Goal: Information Seeking & Learning: Learn about a topic

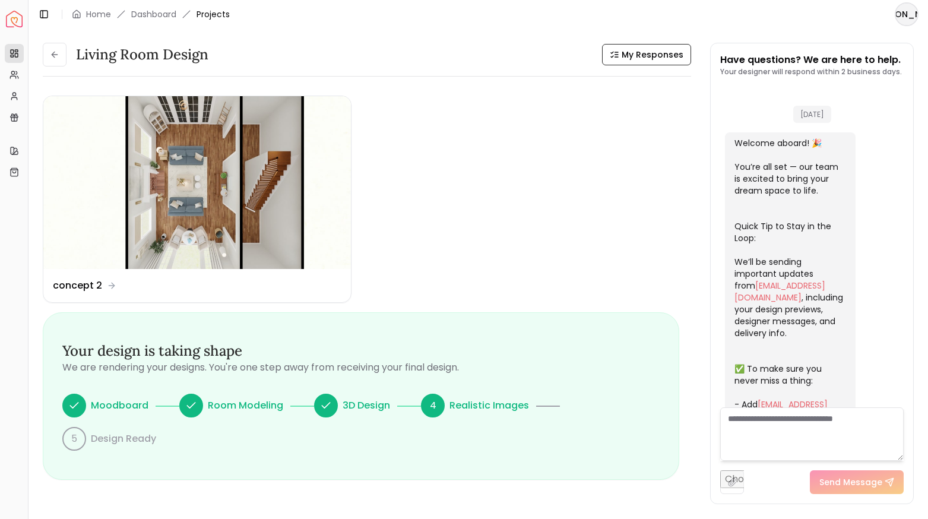
scroll to position [1545, 0]
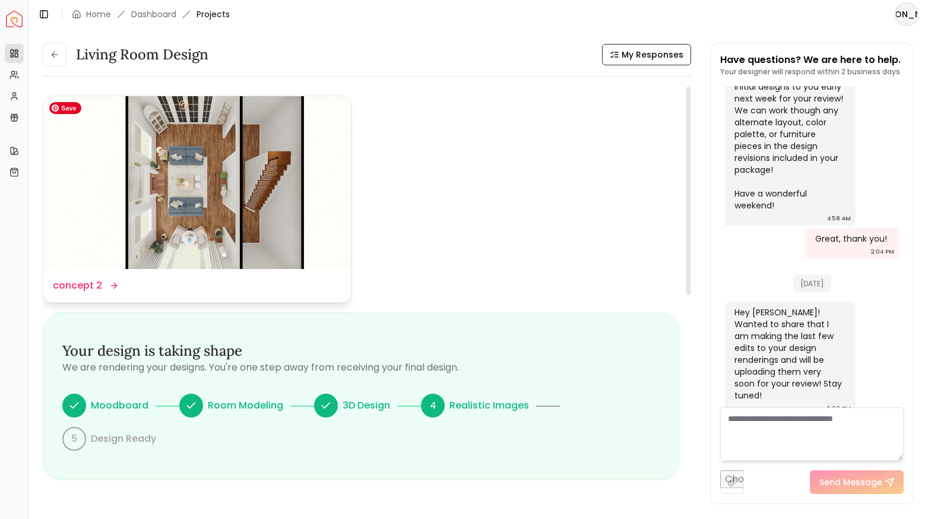
click at [186, 204] on img at bounding box center [196, 182] width 307 height 173
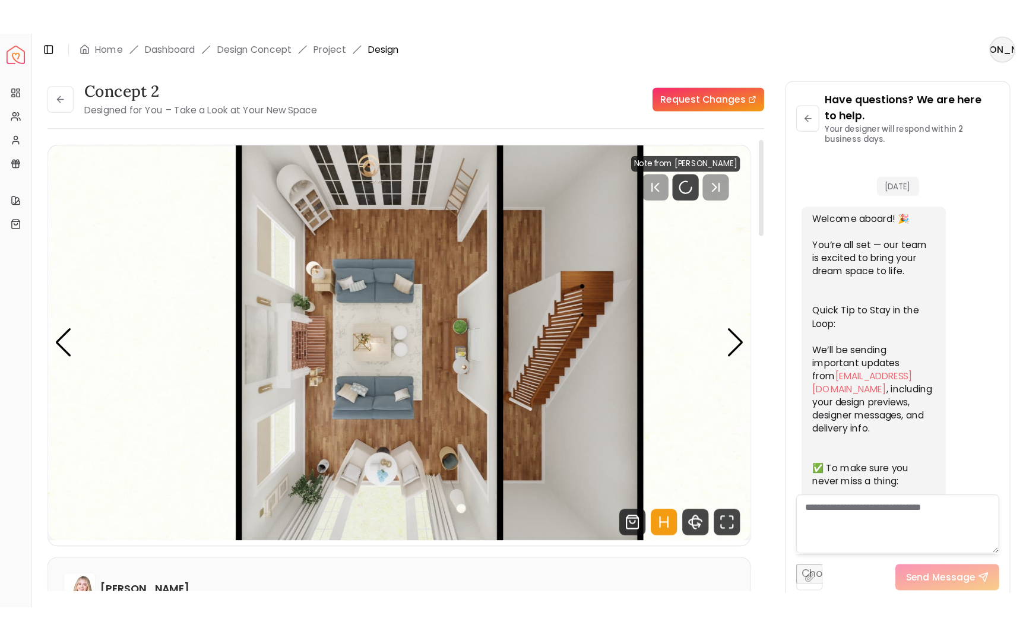
scroll to position [1559, 0]
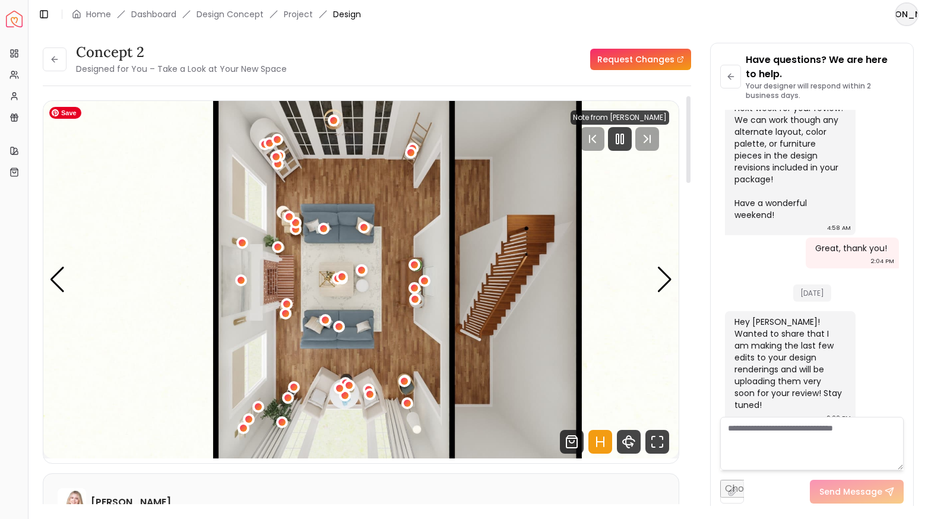
click at [392, 345] on img "1 / 5" at bounding box center [360, 279] width 635 height 357
click at [624, 445] on icon "360 View" at bounding box center [629, 442] width 24 height 24
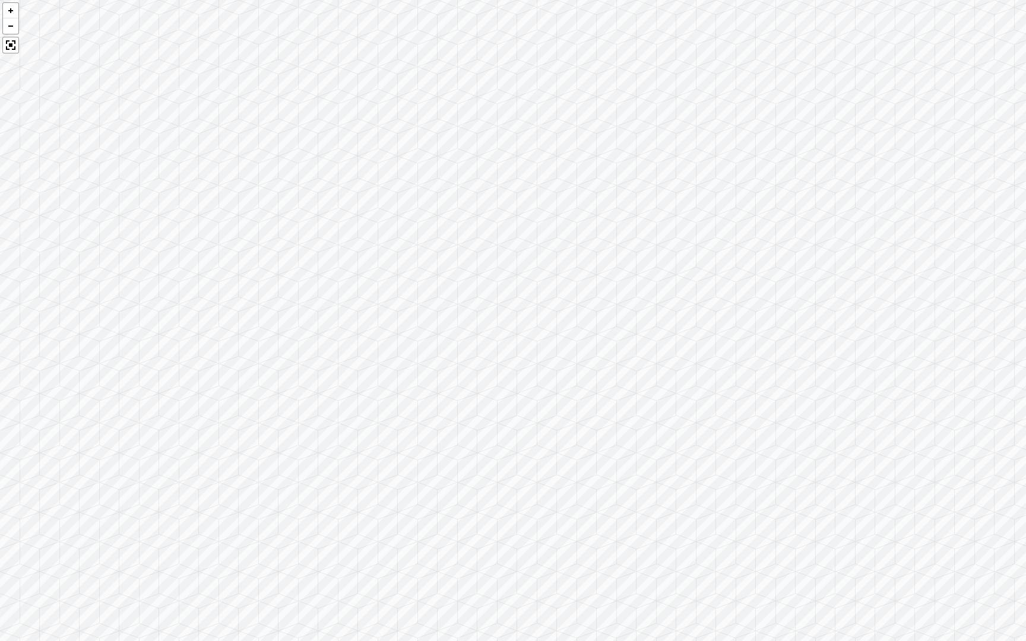
drag, startPoint x: 782, startPoint y: 427, endPoint x: 274, endPoint y: 424, distance: 508.1
click at [274, 424] on div at bounding box center [513, 320] width 1026 height 641
drag, startPoint x: 505, startPoint y: 416, endPoint x: 274, endPoint y: 217, distance: 304.3
click at [274, 217] on div at bounding box center [513, 320] width 1026 height 641
drag, startPoint x: 515, startPoint y: 164, endPoint x: 293, endPoint y: 274, distance: 247.4
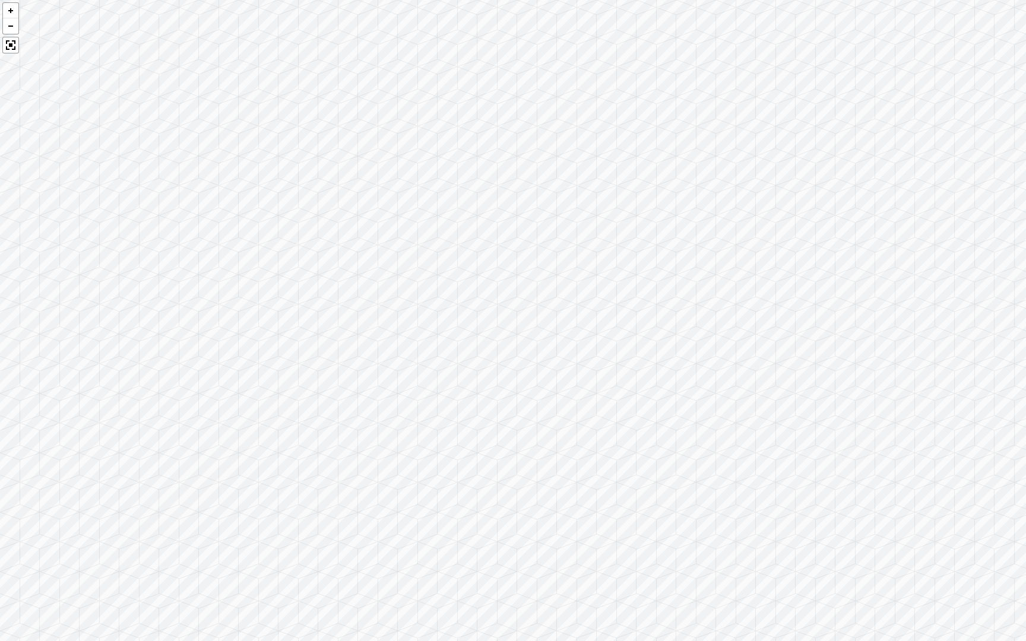
click at [293, 274] on div at bounding box center [513, 320] width 1026 height 641
drag, startPoint x: 715, startPoint y: 261, endPoint x: 410, endPoint y: 224, distance: 306.7
click at [410, 224] on div at bounding box center [513, 320] width 1026 height 641
drag, startPoint x: 683, startPoint y: 292, endPoint x: 337, endPoint y: 221, distance: 353.2
click at [337, 221] on div at bounding box center [513, 320] width 1026 height 641
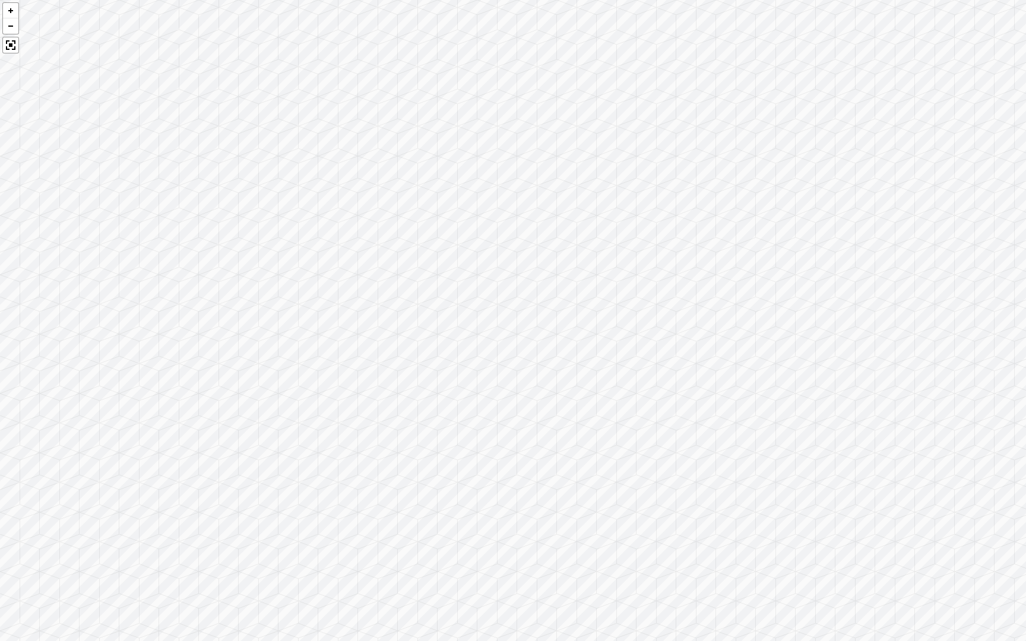
drag, startPoint x: 495, startPoint y: 357, endPoint x: 196, endPoint y: 354, distance: 299.2
click at [196, 354] on div at bounding box center [513, 320] width 1026 height 641
drag, startPoint x: 535, startPoint y: 346, endPoint x: 184, endPoint y: 386, distance: 353.7
click at [184, 386] on div at bounding box center [513, 320] width 1026 height 641
drag, startPoint x: 540, startPoint y: 356, endPoint x: 145, endPoint y: 205, distance: 422.6
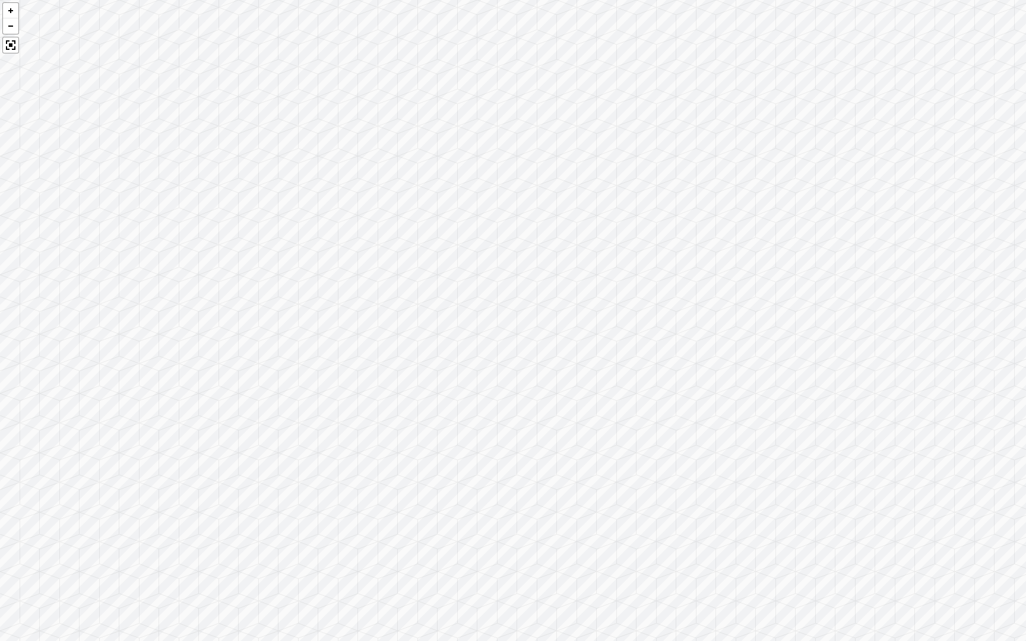
click at [145, 205] on div at bounding box center [513, 320] width 1026 height 641
drag, startPoint x: 205, startPoint y: 359, endPoint x: 480, endPoint y: 100, distance: 376.7
click at [480, 100] on div at bounding box center [513, 320] width 1026 height 641
drag, startPoint x: 288, startPoint y: 275, endPoint x: 620, endPoint y: 131, distance: 361.8
click at [620, 131] on div at bounding box center [513, 320] width 1026 height 641
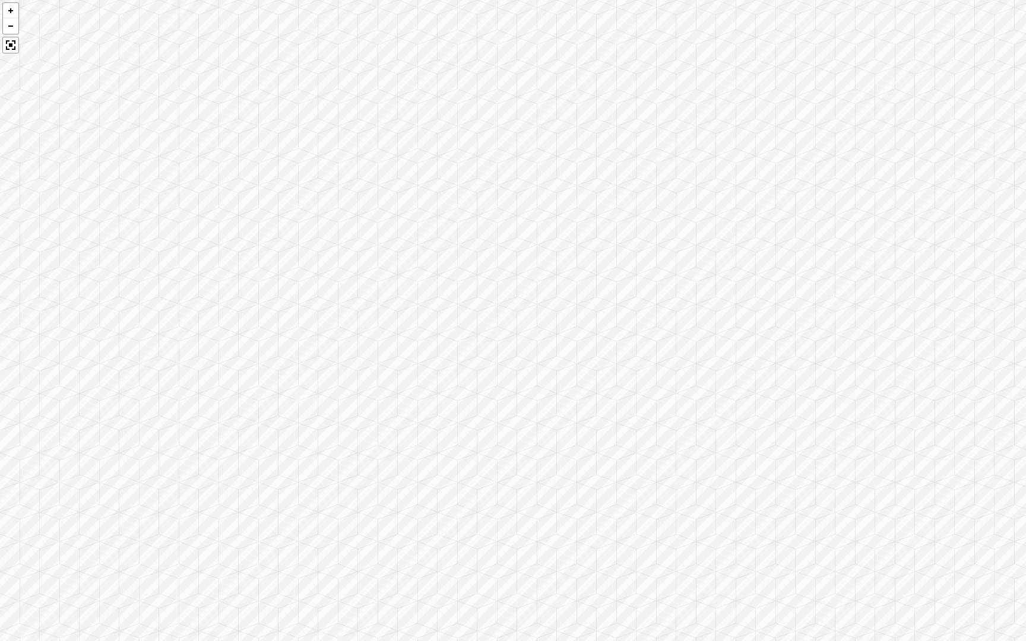
drag, startPoint x: 433, startPoint y: 208, endPoint x: 753, endPoint y: 158, distance: 324.4
click at [753, 158] on div at bounding box center [513, 320] width 1026 height 641
drag, startPoint x: 456, startPoint y: 181, endPoint x: 654, endPoint y: 286, distance: 224.4
click at [654, 286] on div at bounding box center [513, 320] width 1026 height 641
drag, startPoint x: 435, startPoint y: 176, endPoint x: 664, endPoint y: 340, distance: 280.9
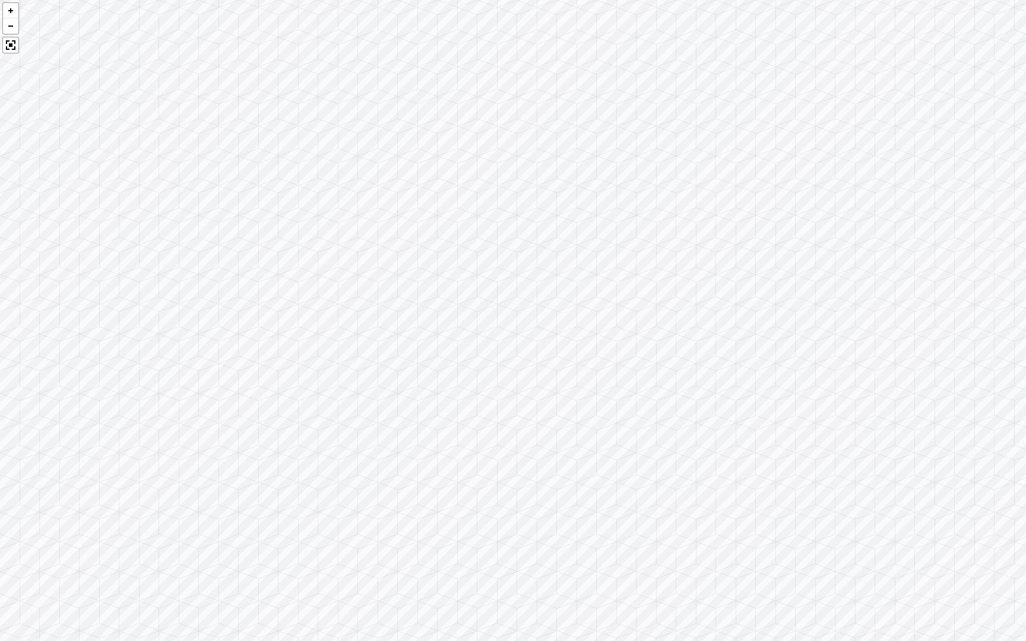
click at [664, 340] on div at bounding box center [513, 320] width 1026 height 641
drag, startPoint x: 557, startPoint y: 282, endPoint x: 635, endPoint y: 110, distance: 188.7
click at [635, 110] on div at bounding box center [513, 320] width 1026 height 641
drag, startPoint x: 524, startPoint y: 201, endPoint x: 849, endPoint y: 180, distance: 326.0
click at [828, 178] on div at bounding box center [513, 320] width 1026 height 641
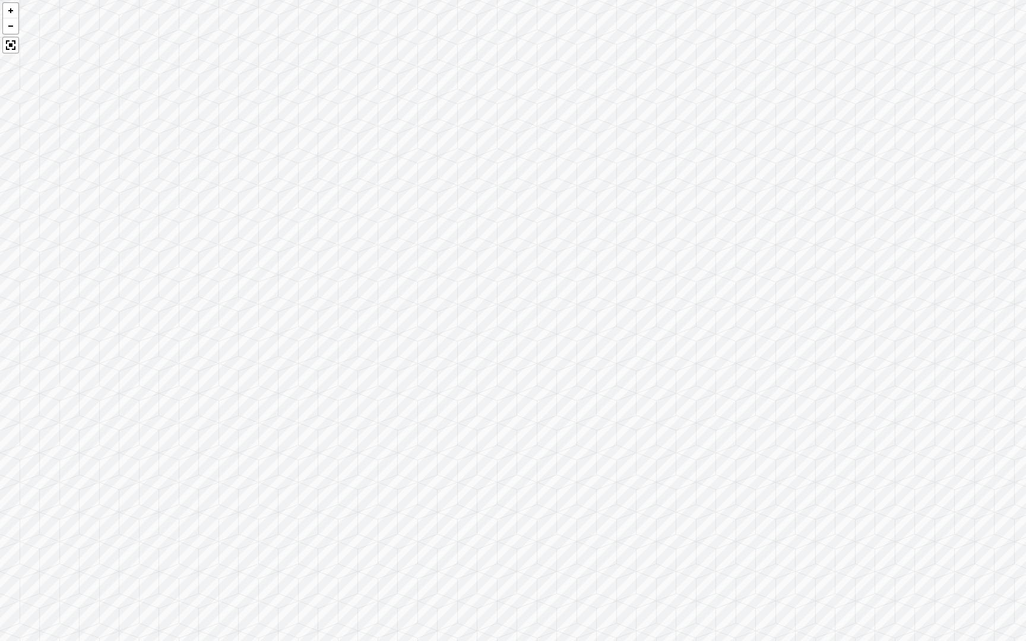
drag, startPoint x: 547, startPoint y: 262, endPoint x: 773, endPoint y: 264, distance: 225.6
click at [769, 267] on div at bounding box center [513, 320] width 1026 height 641
drag, startPoint x: 473, startPoint y: 305, endPoint x: 773, endPoint y: 291, distance: 300.7
click at [767, 291] on div at bounding box center [513, 320] width 1026 height 641
drag, startPoint x: 442, startPoint y: 318, endPoint x: 773, endPoint y: 307, distance: 331.4
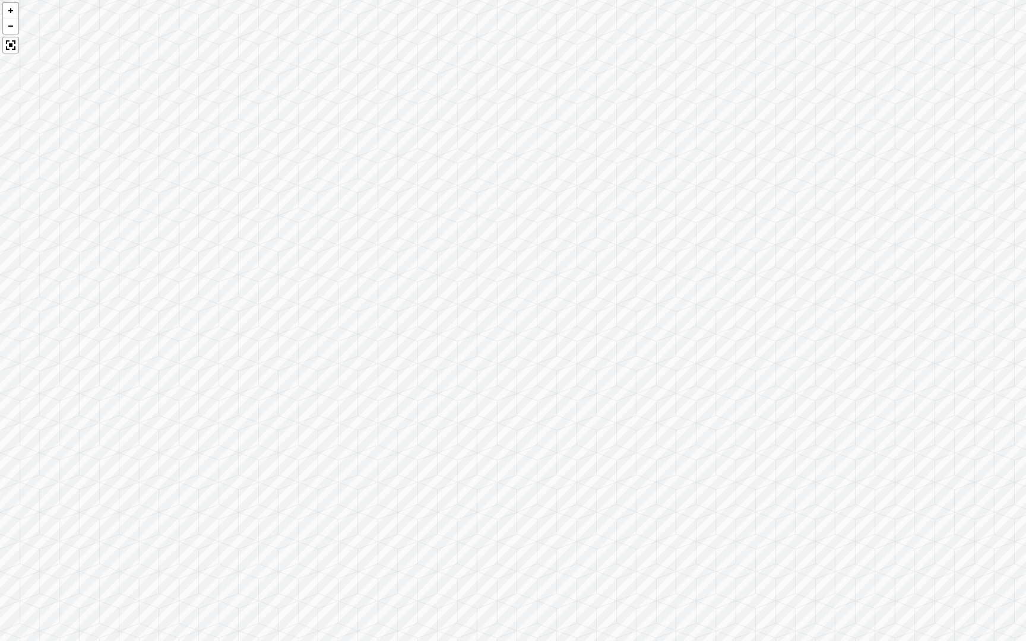
click at [769, 306] on div at bounding box center [513, 320] width 1026 height 641
drag, startPoint x: 475, startPoint y: 342, endPoint x: 777, endPoint y: 381, distance: 304.0
click at [754, 370] on div at bounding box center [513, 320] width 1026 height 641
drag, startPoint x: 524, startPoint y: 362, endPoint x: 741, endPoint y: 440, distance: 231.2
click at [741, 440] on div at bounding box center [513, 320] width 1026 height 641
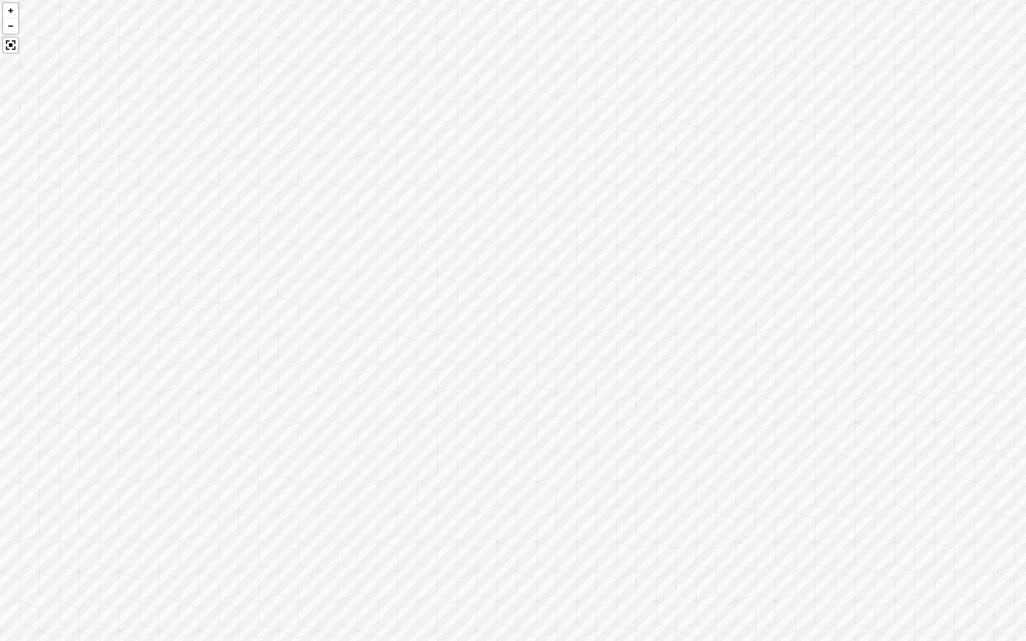
drag, startPoint x: 521, startPoint y: 423, endPoint x: 750, endPoint y: 350, distance: 239.9
click at [750, 350] on div at bounding box center [513, 320] width 1026 height 641
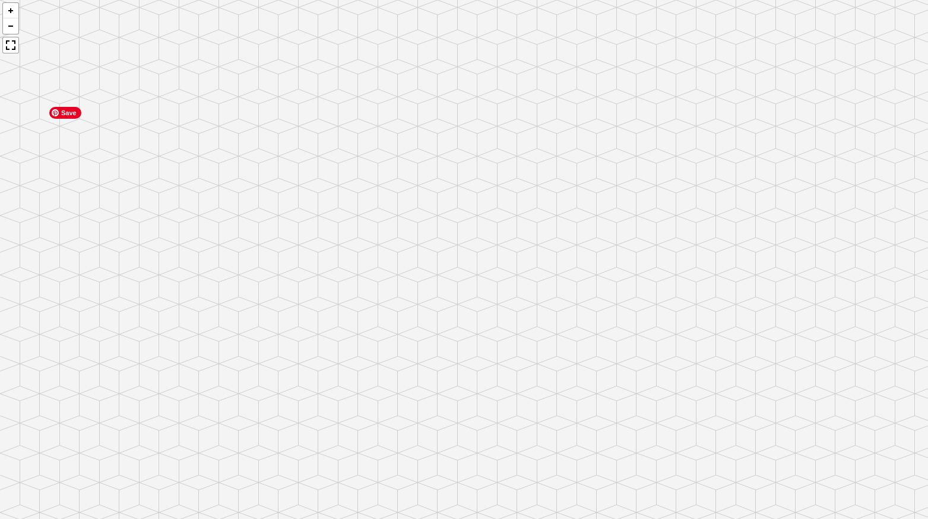
scroll to position [1559, 0]
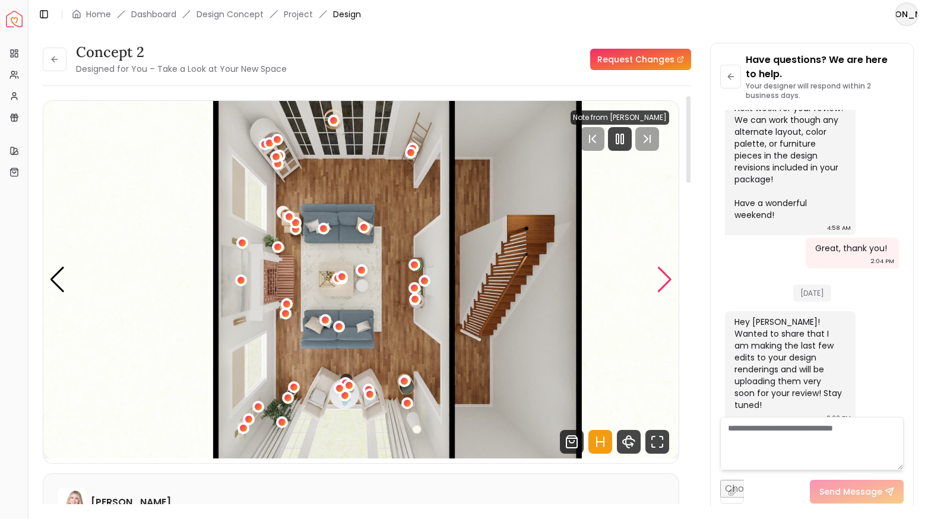
click at [660, 282] on div "Next slide" at bounding box center [665, 280] width 16 height 26
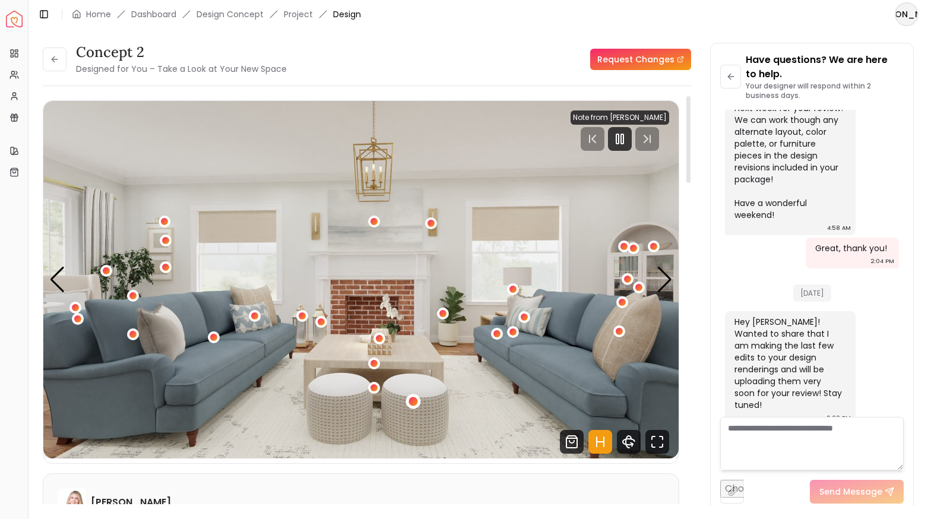
click at [411, 401] on div "2 / 5" at bounding box center [412, 401] width 9 height 9
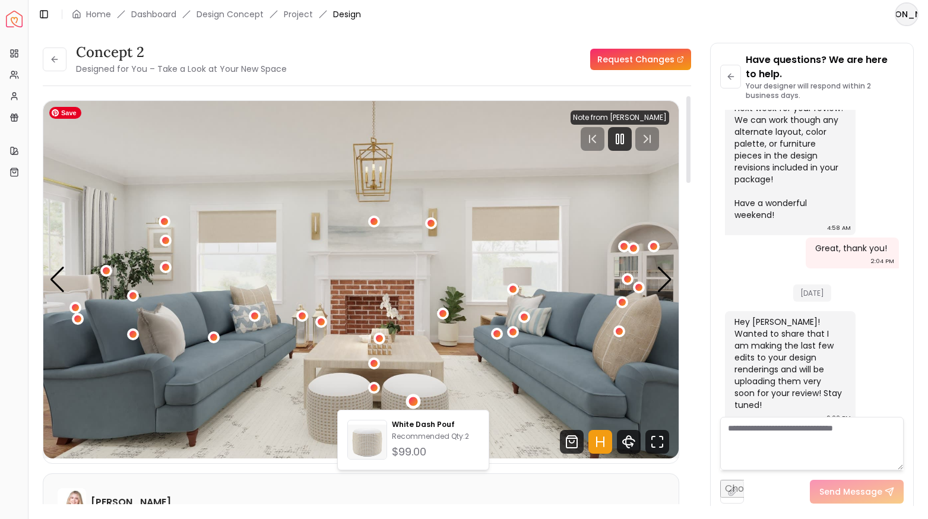
click at [413, 365] on img "2 / 5" at bounding box center [360, 279] width 635 height 357
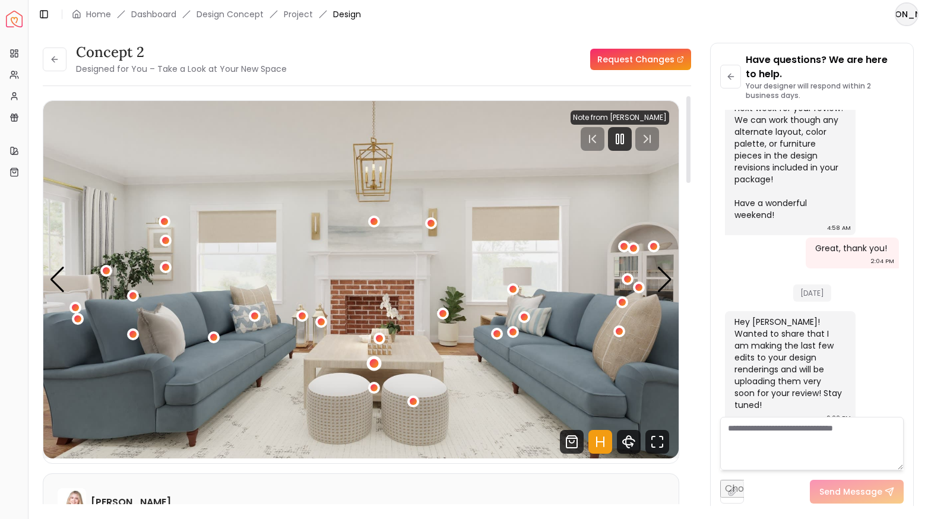
click at [372, 364] on div "2 / 5" at bounding box center [373, 363] width 9 height 9
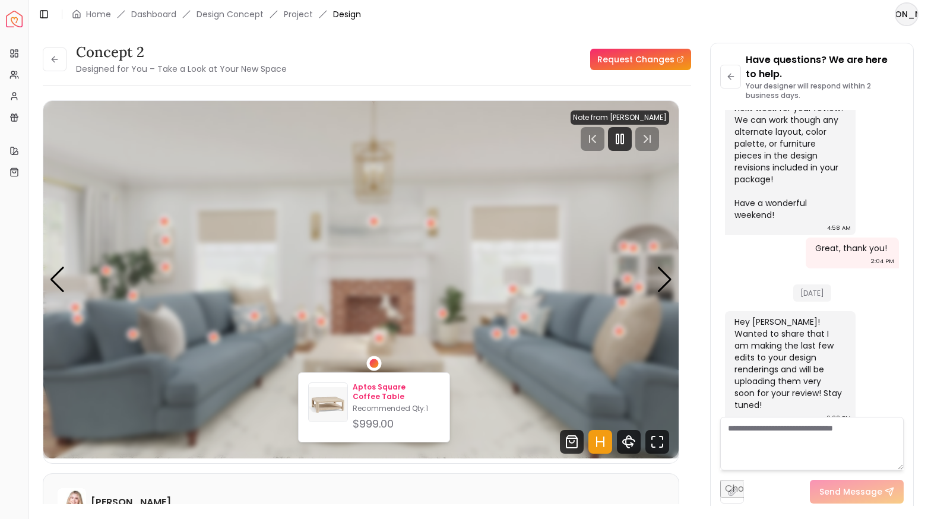
click at [373, 386] on p "Aptos Square Coffee Table" at bounding box center [396, 391] width 87 height 19
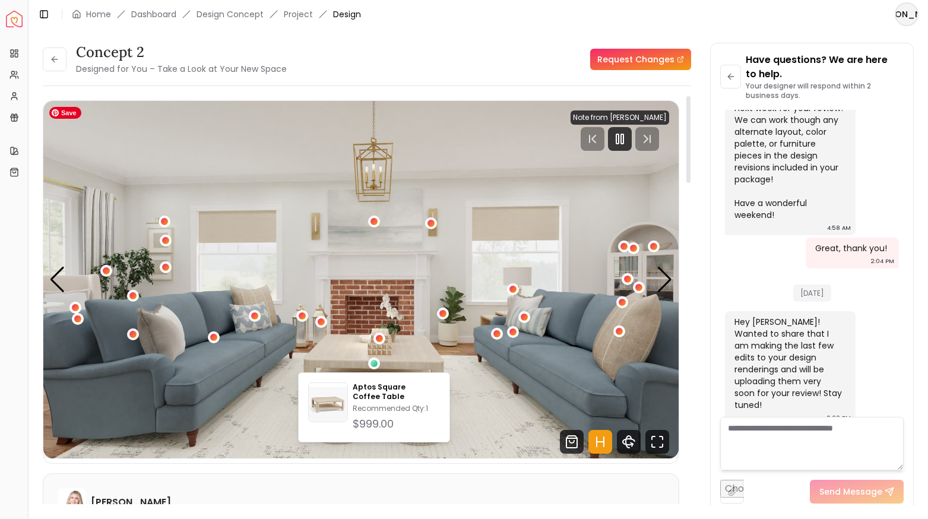
click at [445, 330] on img "2 / 5" at bounding box center [360, 279] width 635 height 357
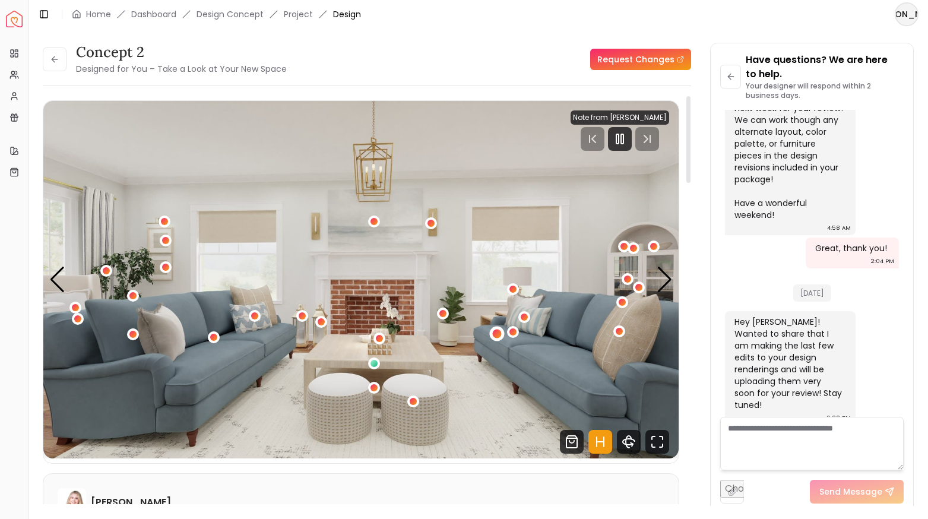
click at [493, 335] on div "2 / 5" at bounding box center [496, 333] width 9 height 9
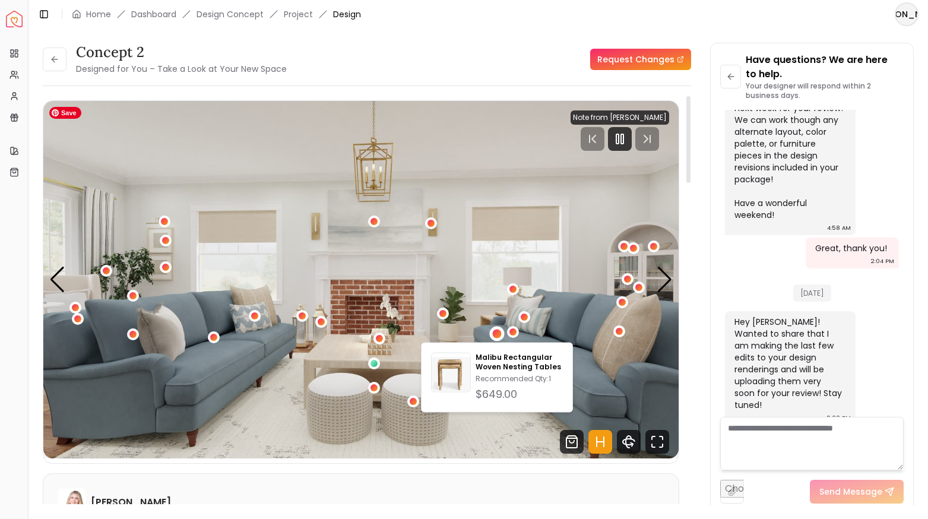
click at [474, 310] on img "2 / 5" at bounding box center [360, 279] width 635 height 357
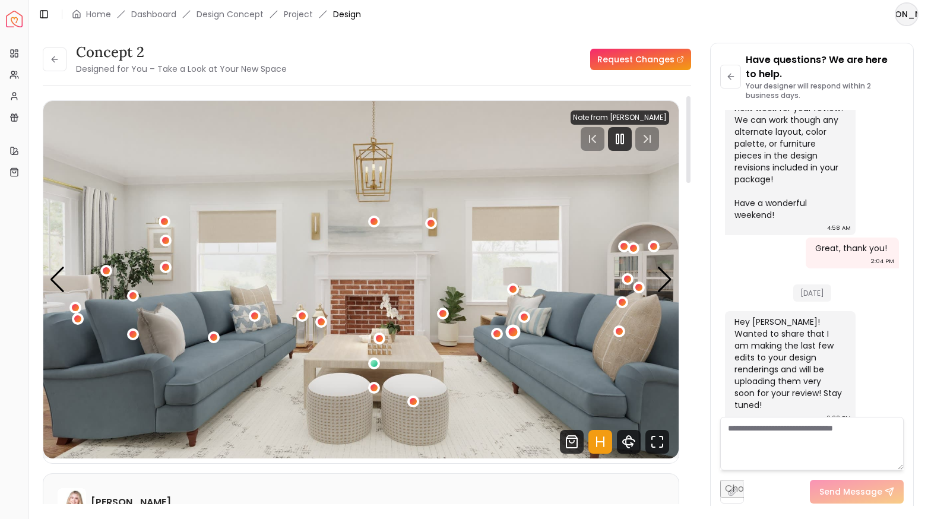
click at [509, 330] on div "2 / 5" at bounding box center [513, 332] width 9 height 9
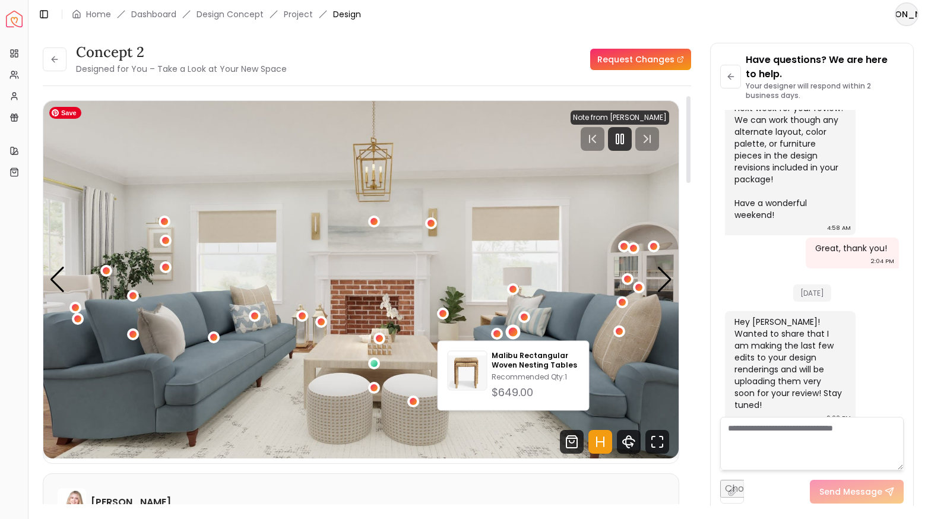
click at [494, 283] on img "2 / 5" at bounding box center [360, 279] width 635 height 357
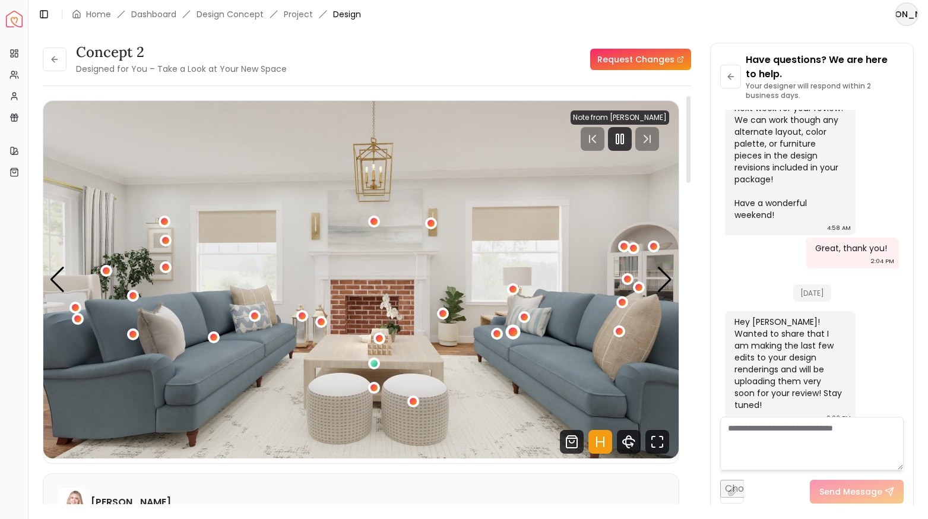
click at [513, 333] on div "2 / 5" at bounding box center [513, 332] width 9 height 9
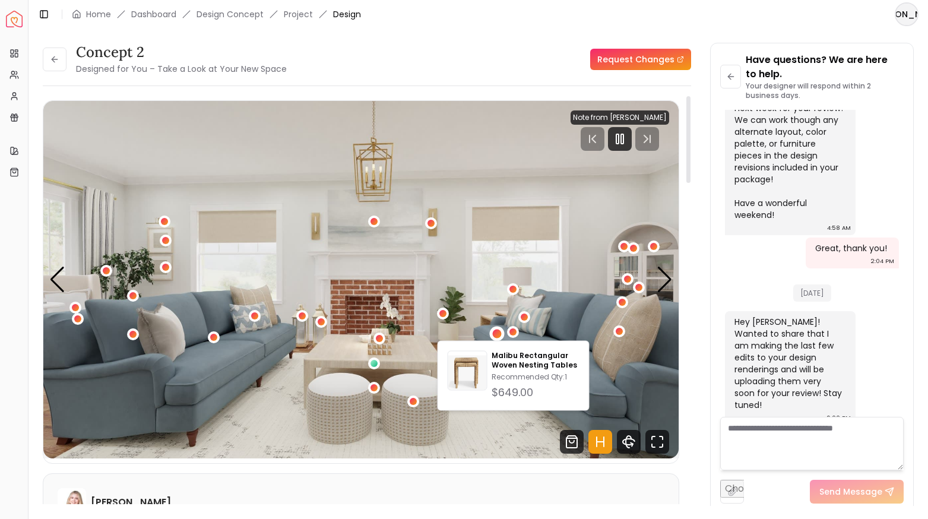
click at [493, 335] on div "2 / 5" at bounding box center [496, 333] width 9 height 9
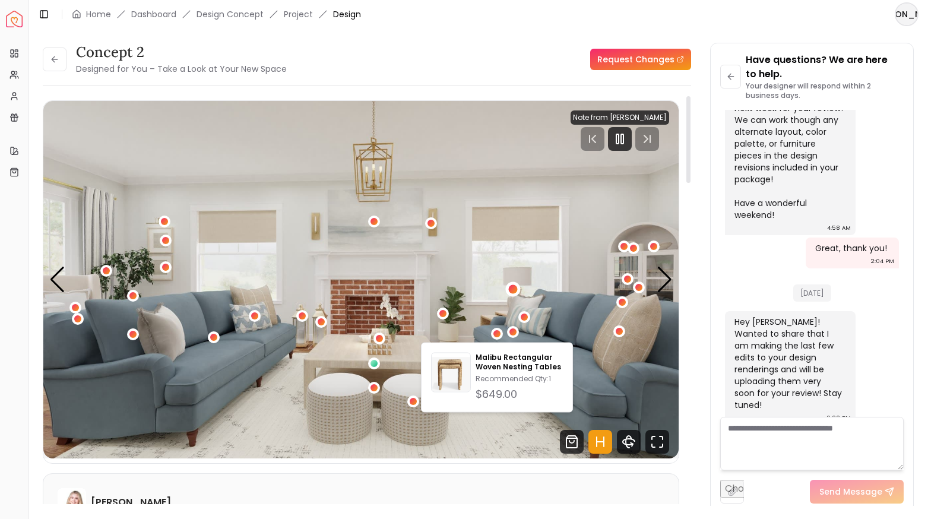
click at [512, 288] on div "2 / 5" at bounding box center [512, 288] width 9 height 9
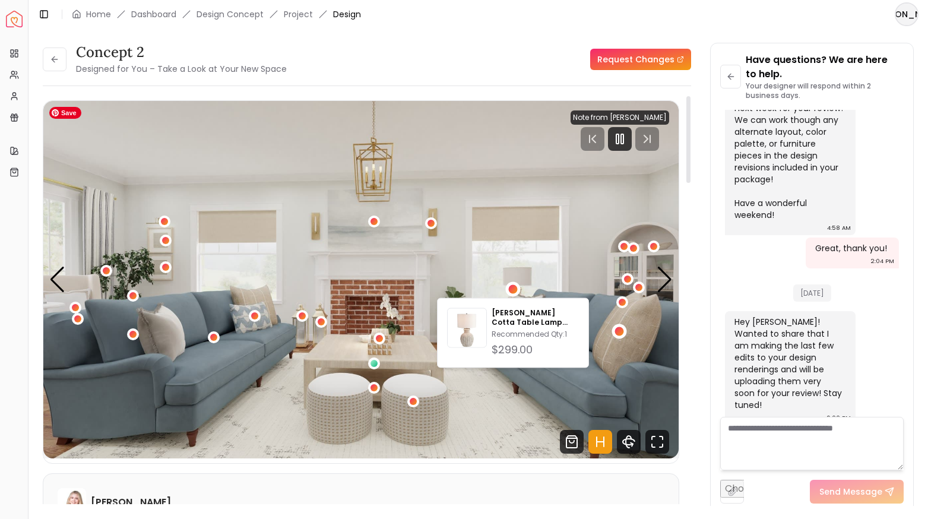
click at [616, 331] on div "2 / 5" at bounding box center [619, 330] width 9 height 9
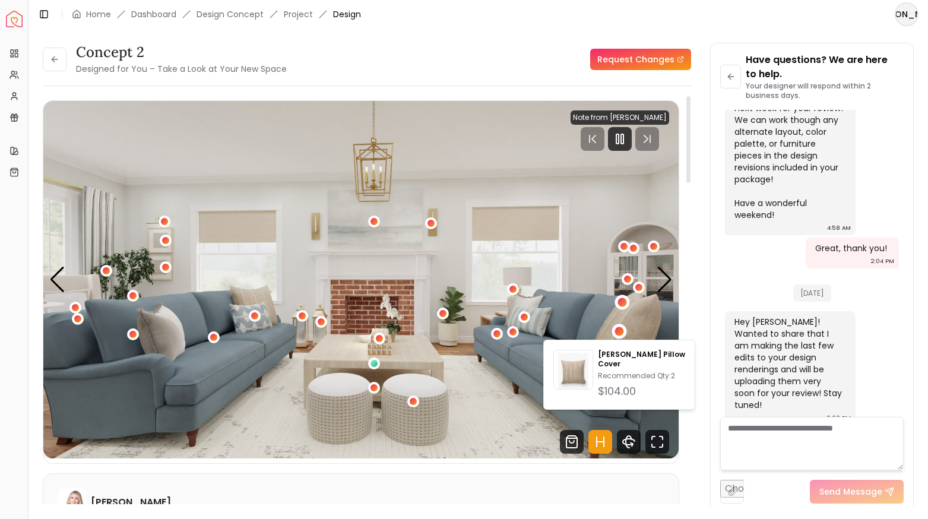
click at [622, 298] on div "2 / 5" at bounding box center [622, 302] width 9 height 9
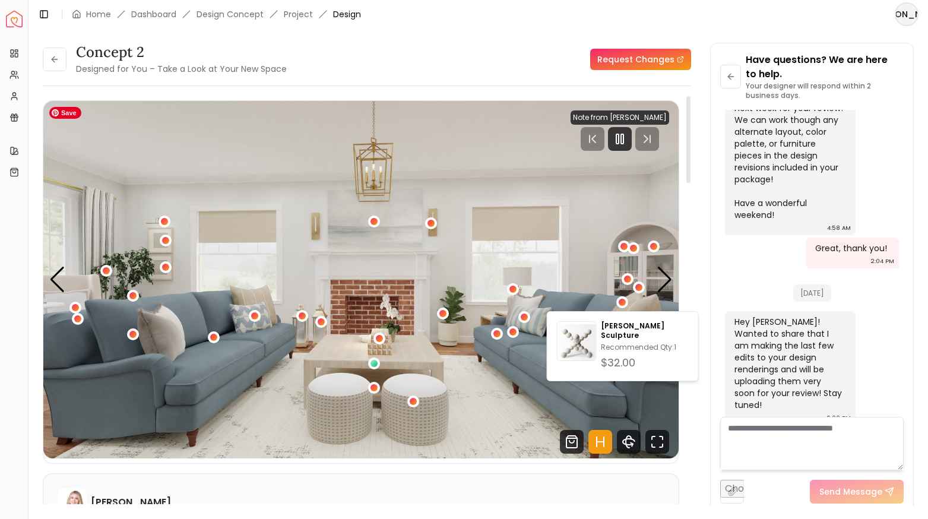
click at [522, 382] on img "2 / 5" at bounding box center [360, 279] width 635 height 357
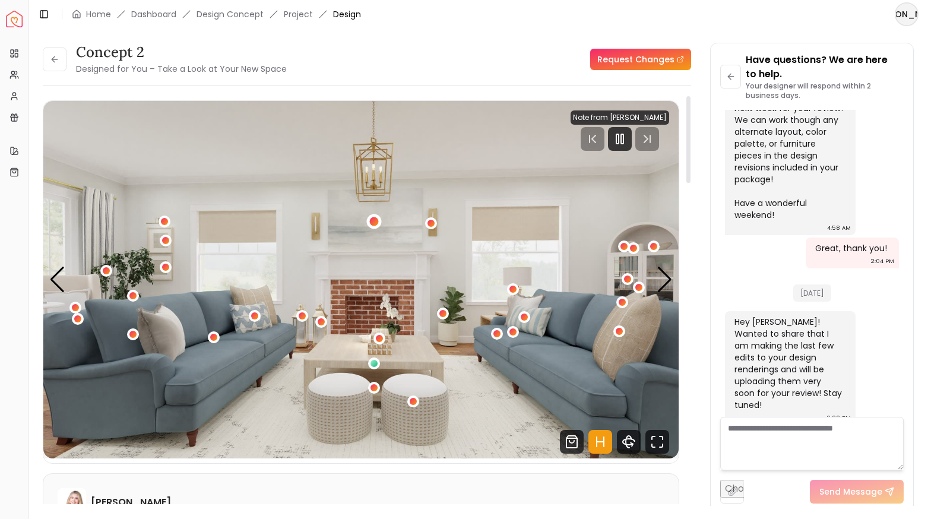
click at [372, 224] on div "2 / 5" at bounding box center [374, 221] width 9 height 9
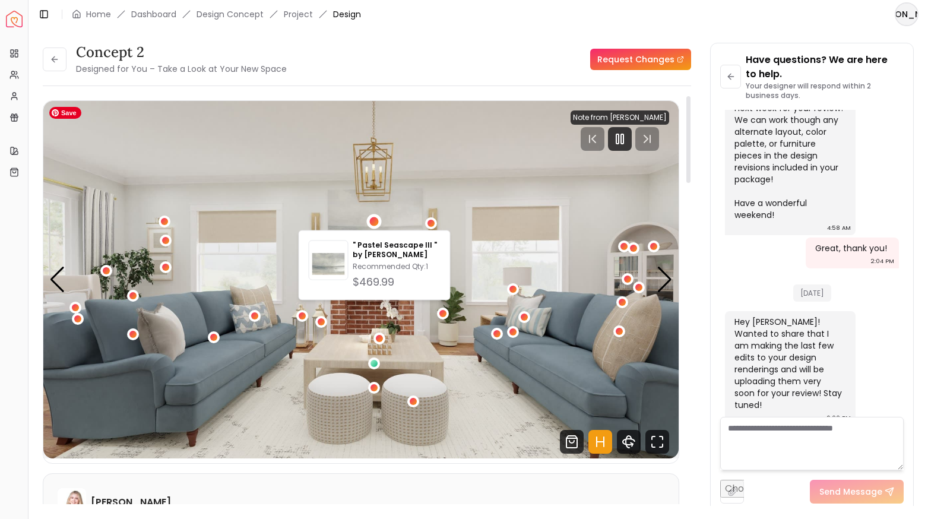
click at [573, 278] on img "2 / 5" at bounding box center [360, 279] width 635 height 357
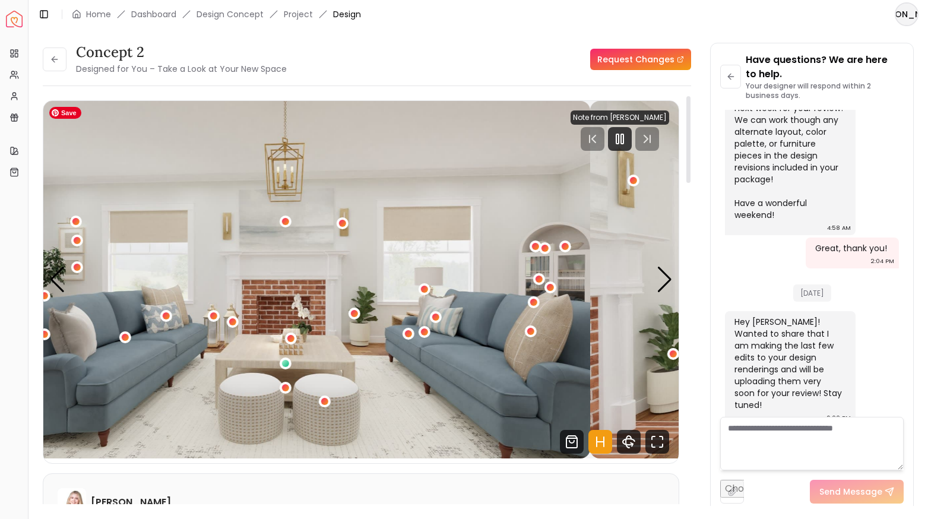
click at [509, 265] on img "2 / 5" at bounding box center [272, 279] width 635 height 357
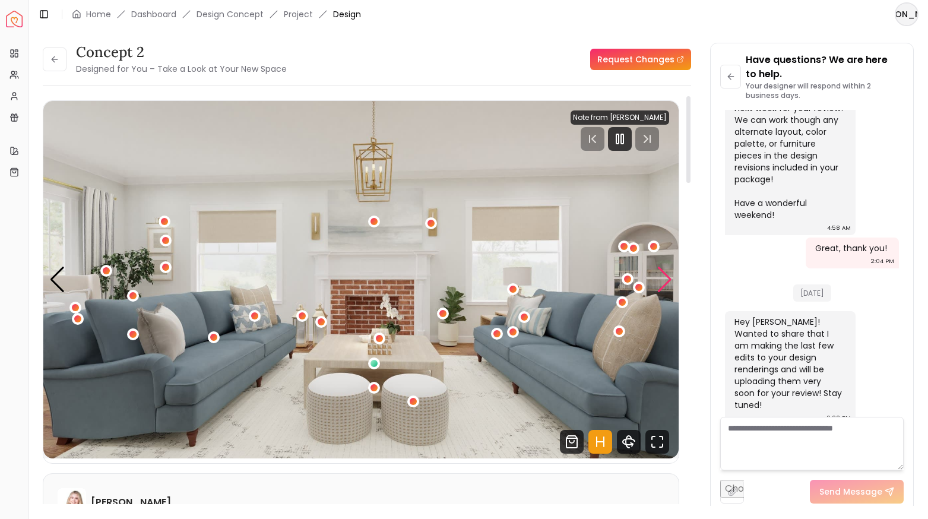
click at [668, 281] on div "Next slide" at bounding box center [665, 280] width 16 height 26
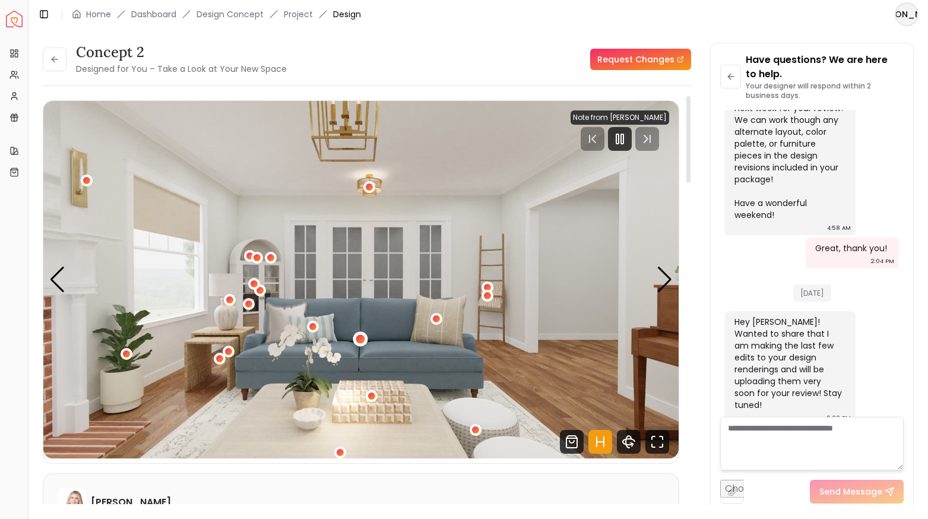
click at [357, 338] on div "3 / 5" at bounding box center [360, 338] width 9 height 9
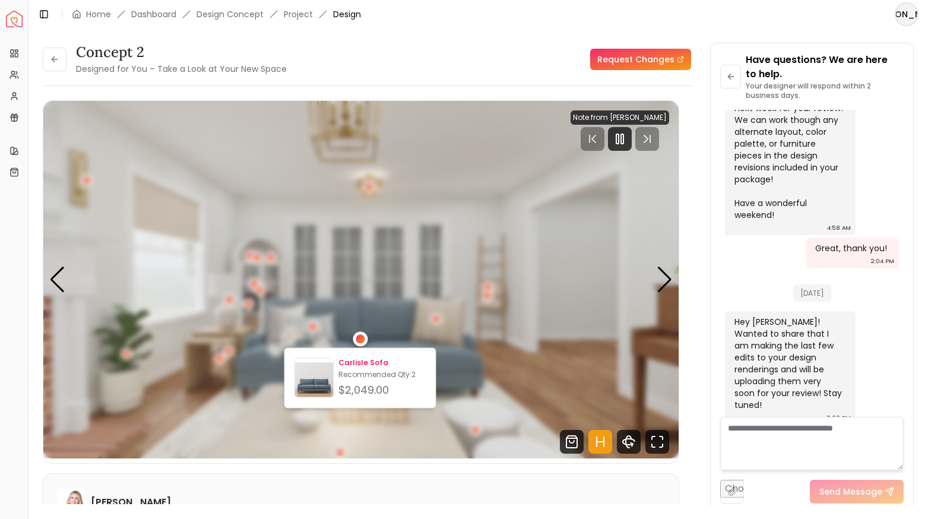
click at [365, 358] on p "Carlisle Sofa" at bounding box center [381, 362] width 87 height 9
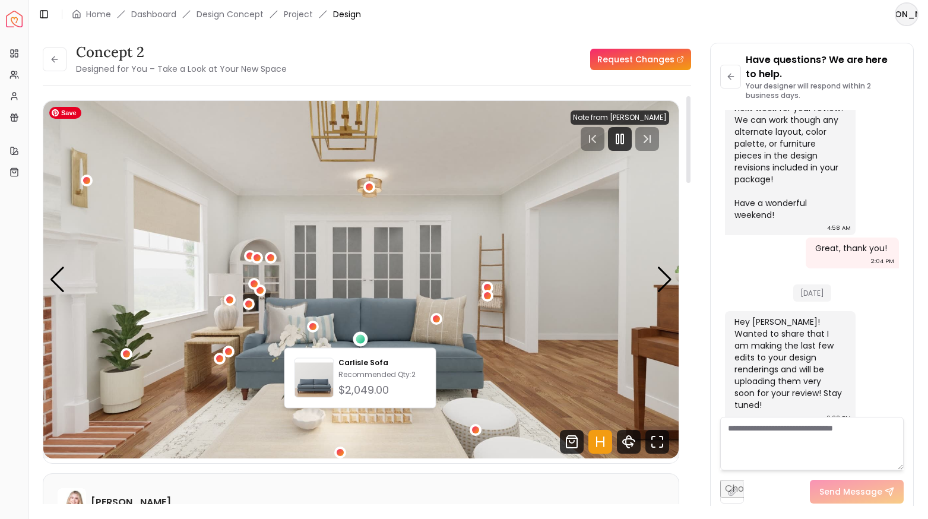
click at [449, 249] on img "3 / 5" at bounding box center [360, 279] width 635 height 357
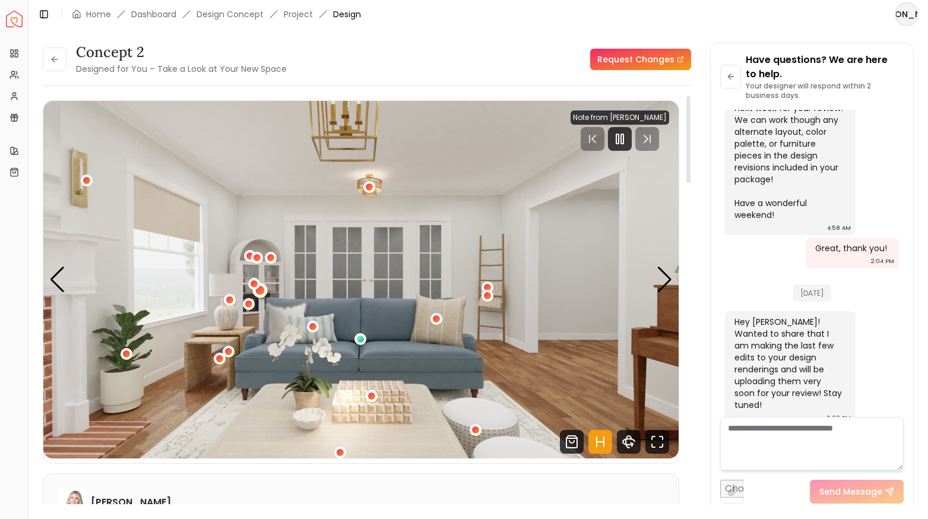
click at [261, 290] on div "3 / 5" at bounding box center [259, 290] width 9 height 9
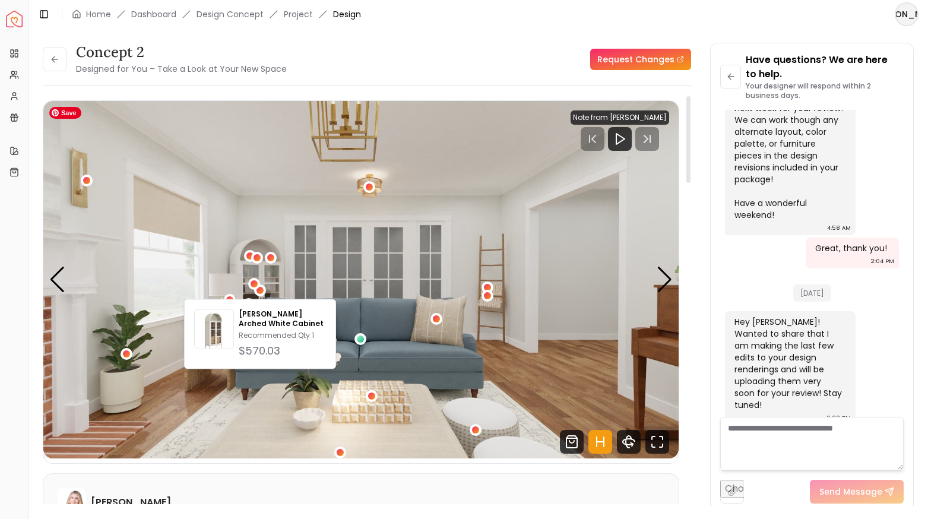
click at [359, 256] on img "3 / 5" at bounding box center [360, 279] width 635 height 357
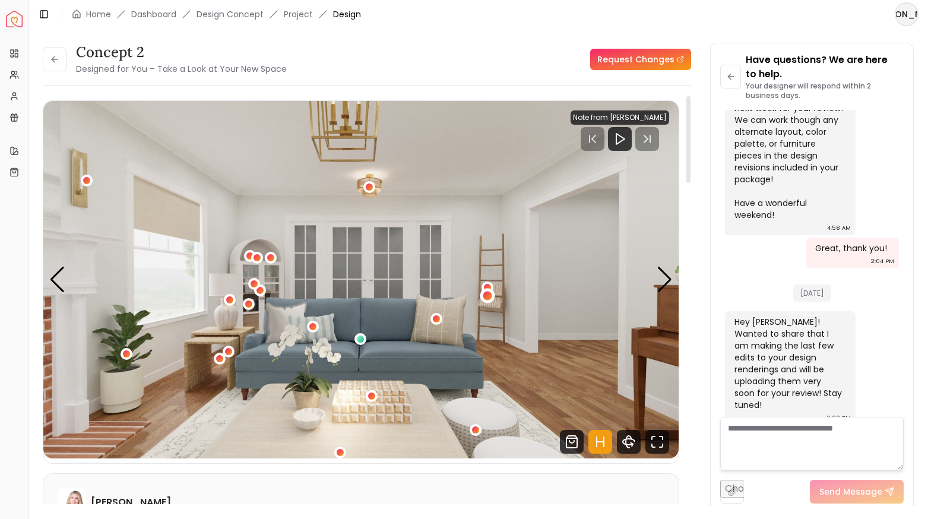
click at [490, 296] on div "3 / 5" at bounding box center [487, 295] width 9 height 9
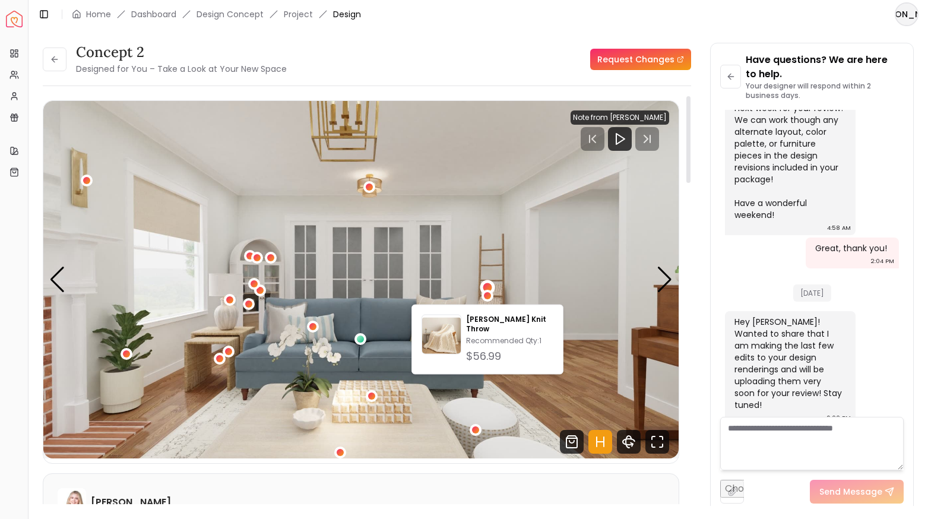
click at [490, 284] on div "3 / 5" at bounding box center [487, 287] width 9 height 9
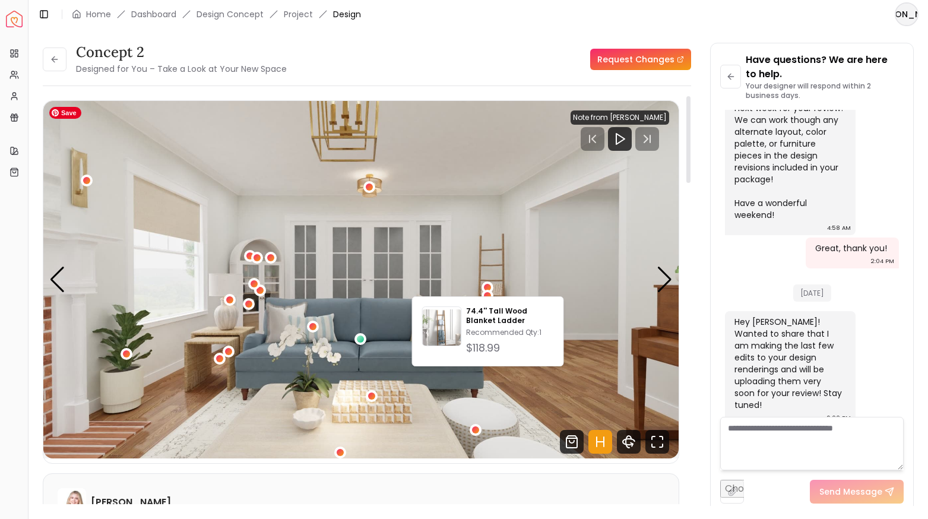
click at [510, 242] on img "3 / 5" at bounding box center [360, 279] width 635 height 357
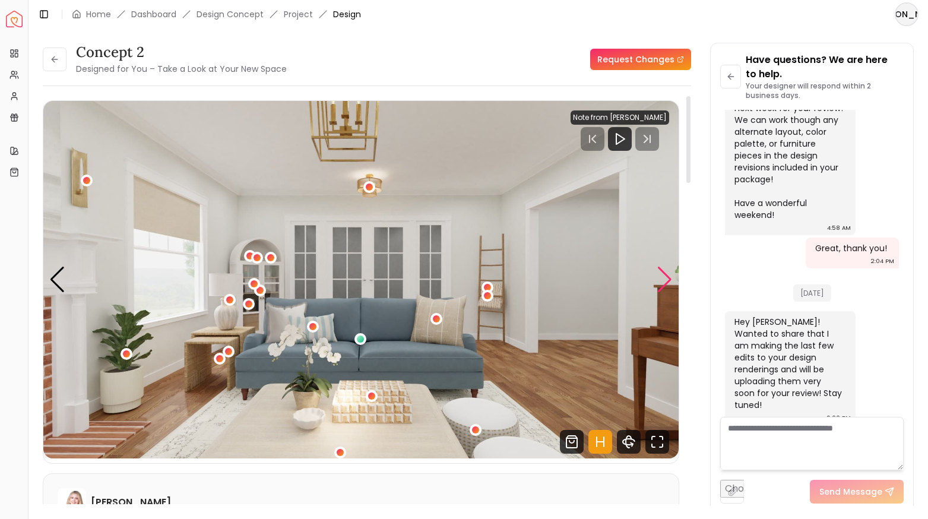
click at [666, 282] on div "Next slide" at bounding box center [665, 280] width 16 height 26
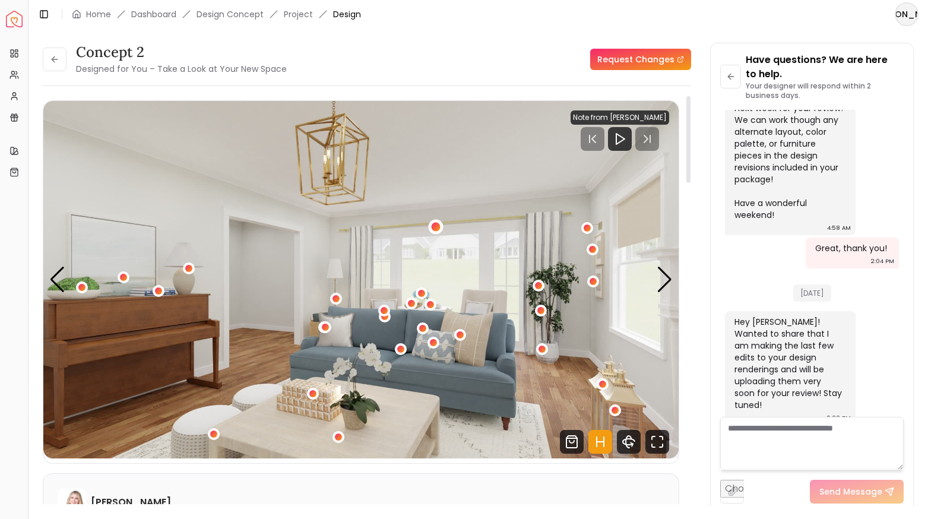
click at [436, 227] on div "4 / 5" at bounding box center [435, 226] width 9 height 9
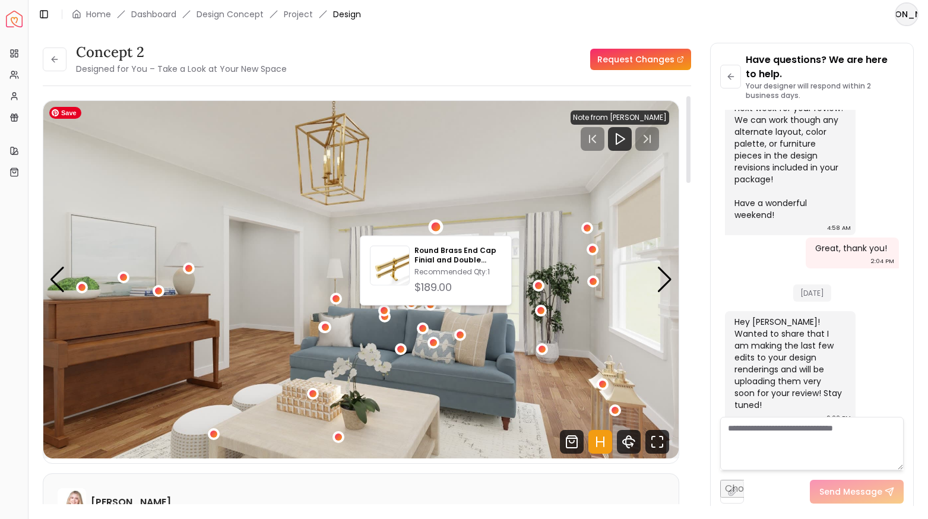
click at [490, 185] on img "4 / 5" at bounding box center [360, 279] width 635 height 357
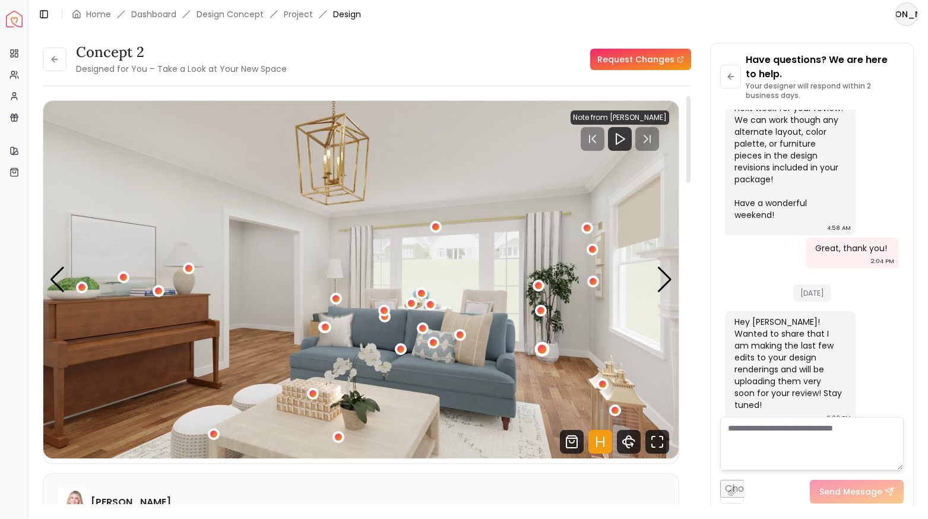
click at [547, 348] on div "4 / 5" at bounding box center [542, 349] width 15 height 15
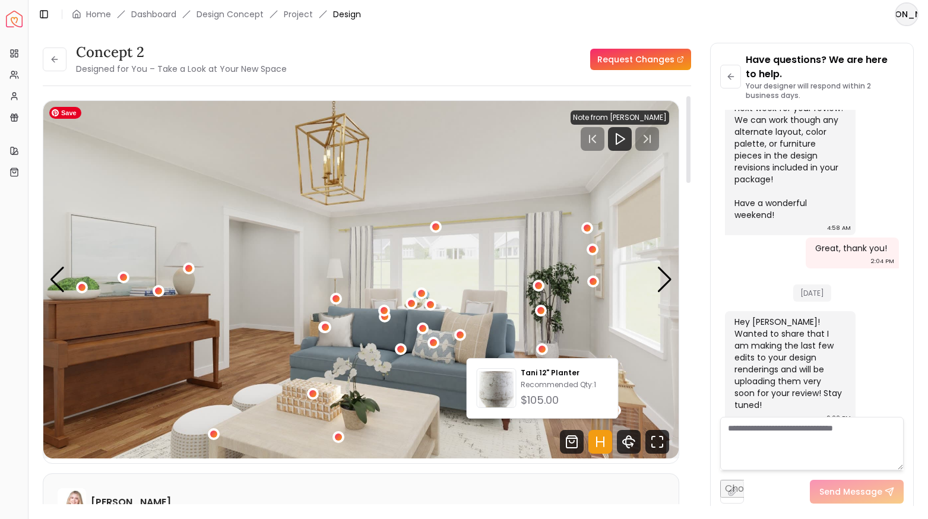
click at [549, 241] on img "4 / 5" at bounding box center [360, 279] width 635 height 357
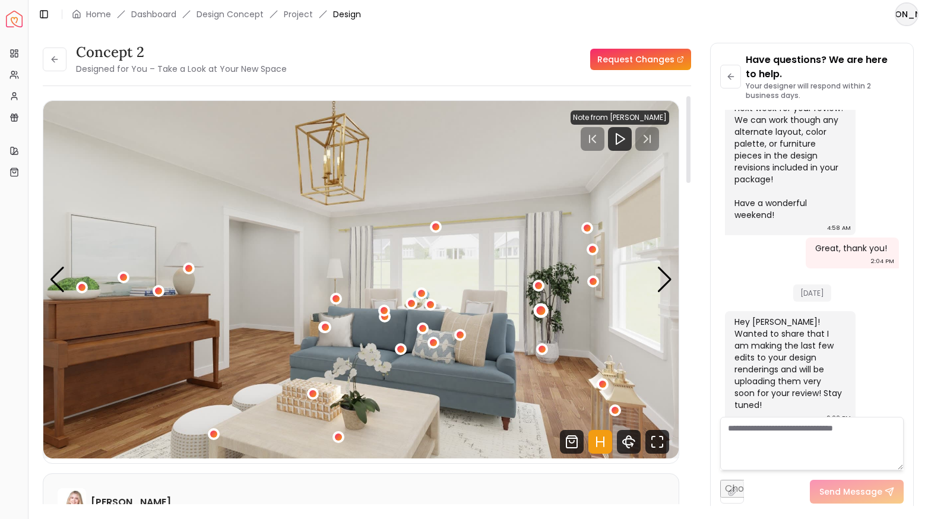
click at [540, 310] on div "4 / 5" at bounding box center [540, 310] width 9 height 9
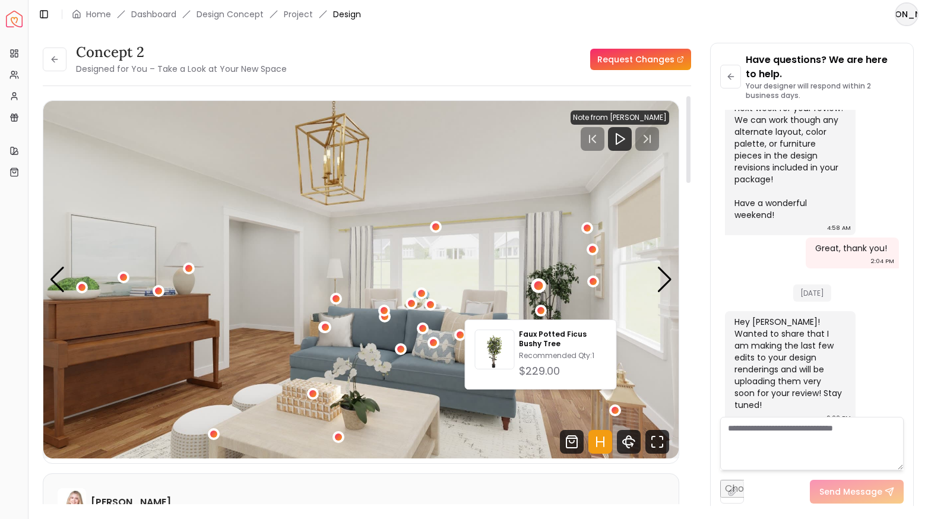
click at [538, 284] on div "4 / 5" at bounding box center [538, 285] width 9 height 9
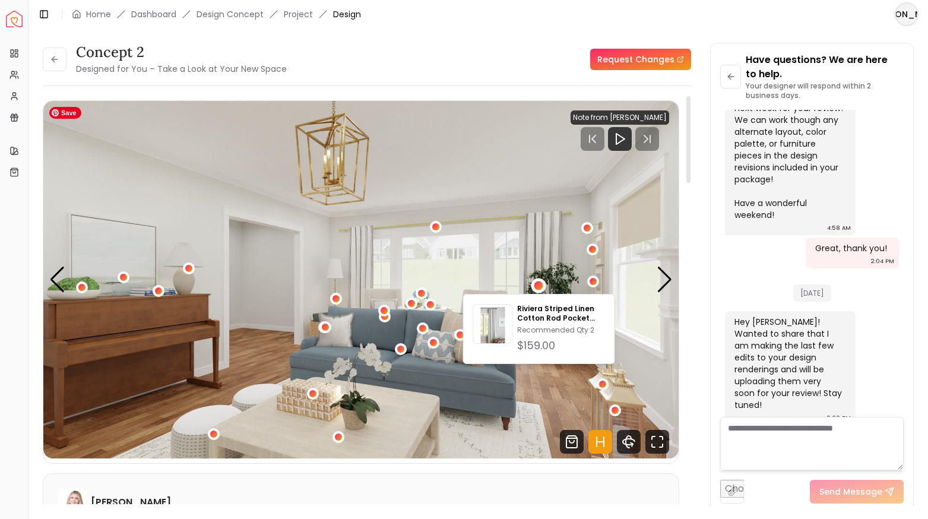
click at [544, 232] on img "4 / 5" at bounding box center [360, 279] width 635 height 357
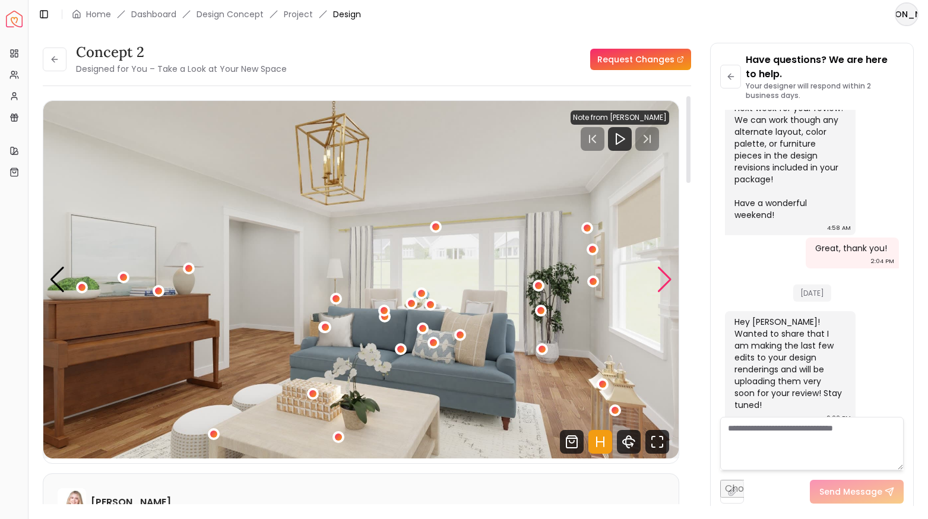
click at [664, 279] on div "Next slide" at bounding box center [665, 280] width 16 height 26
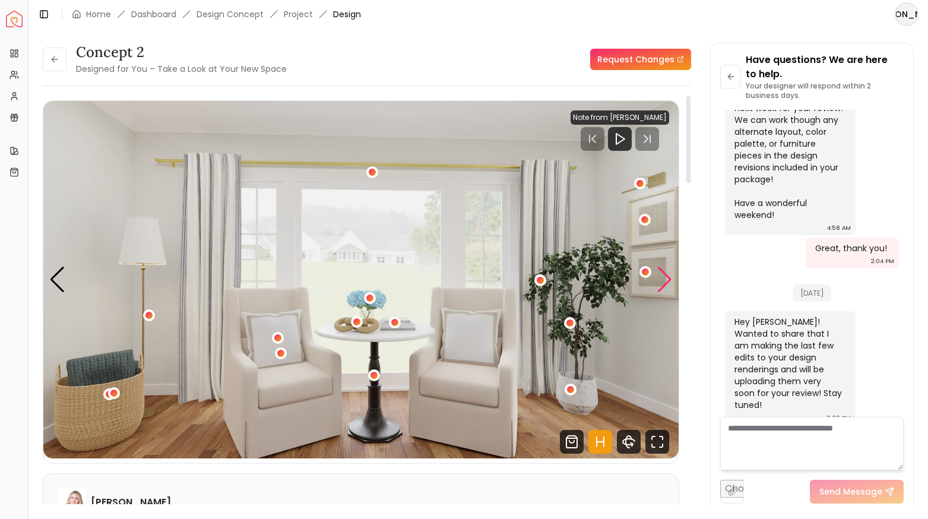
click at [664, 279] on div "Next slide" at bounding box center [665, 280] width 16 height 26
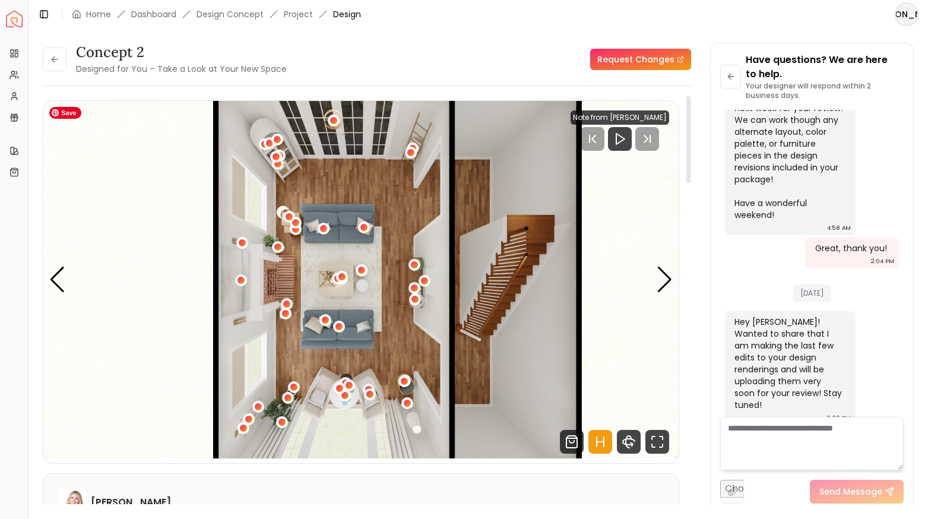
scroll to position [173, 0]
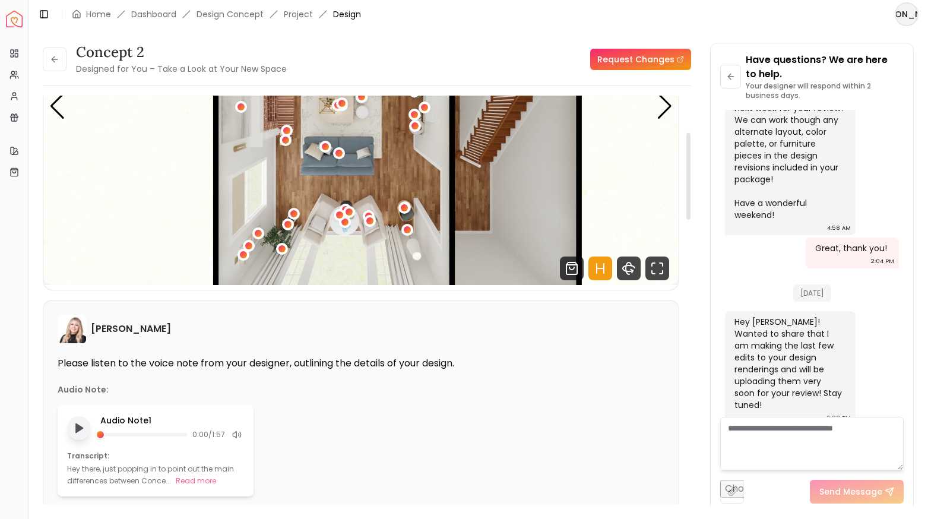
click at [80, 432] on icon "Play audio note" at bounding box center [79, 428] width 12 height 12
click at [197, 478] on button "Read more" at bounding box center [196, 481] width 40 height 12
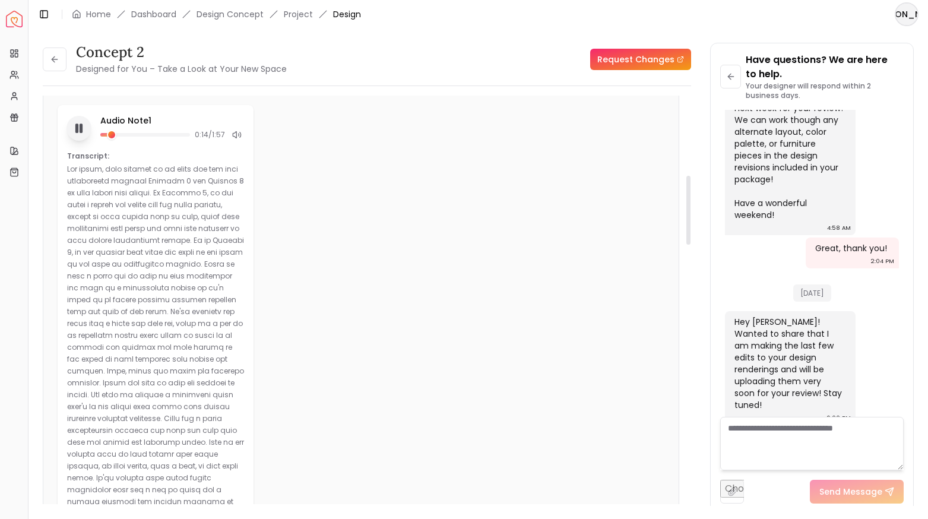
scroll to position [490, 0]
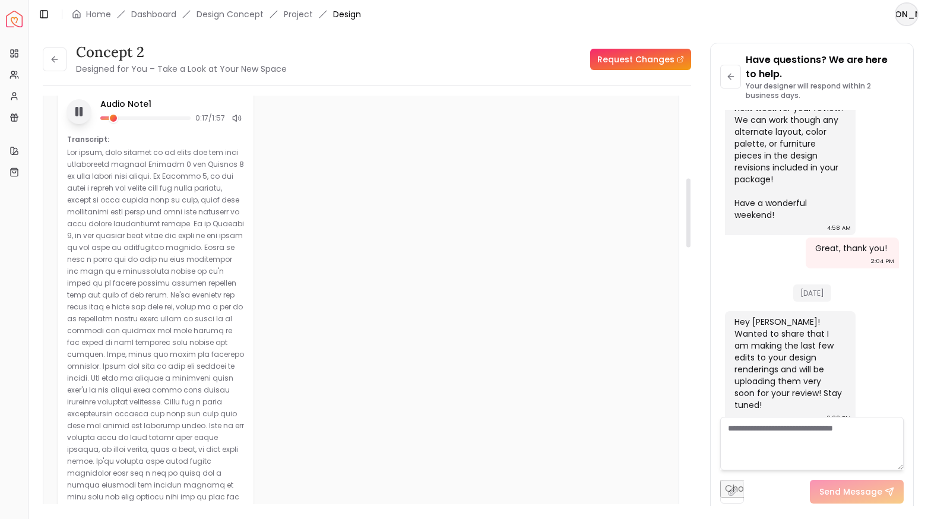
click at [78, 107] on rect "Pause audio note" at bounding box center [77, 111] width 2 height 8
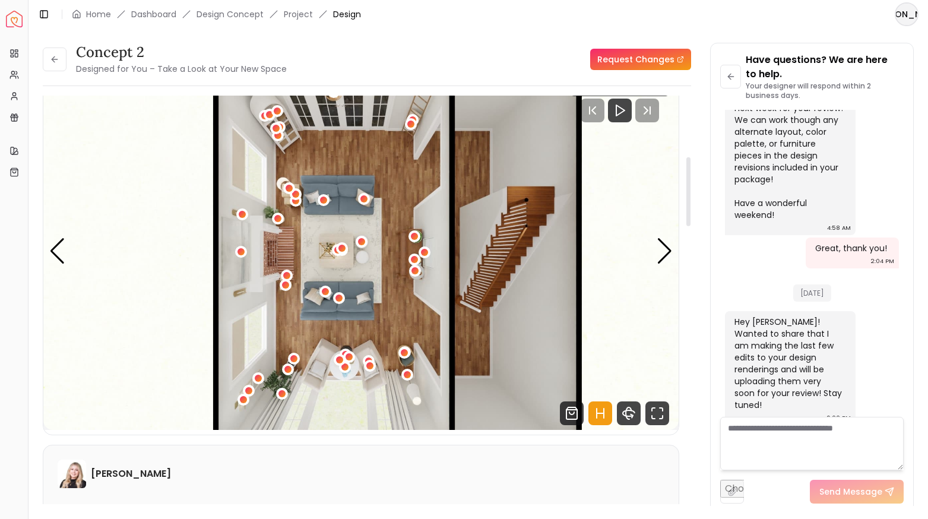
scroll to position [0, 0]
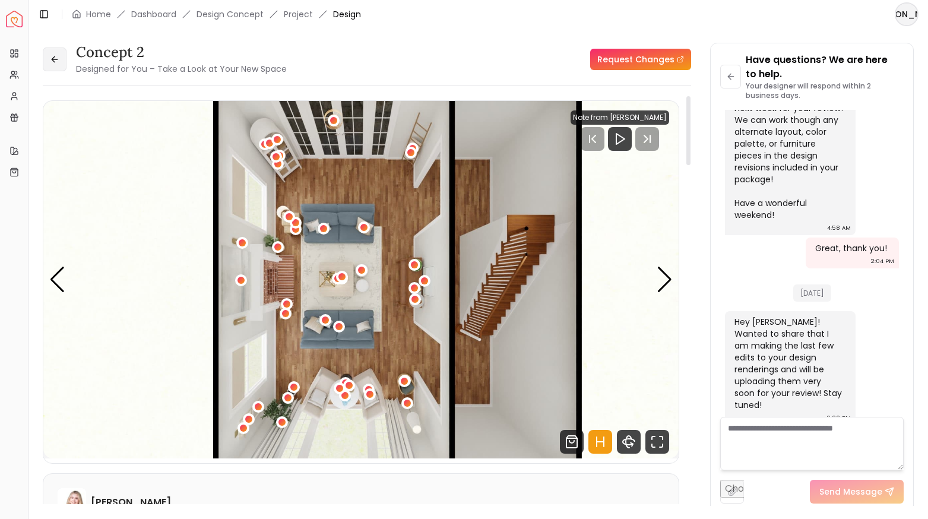
click at [56, 59] on icon at bounding box center [54, 59] width 5 height 0
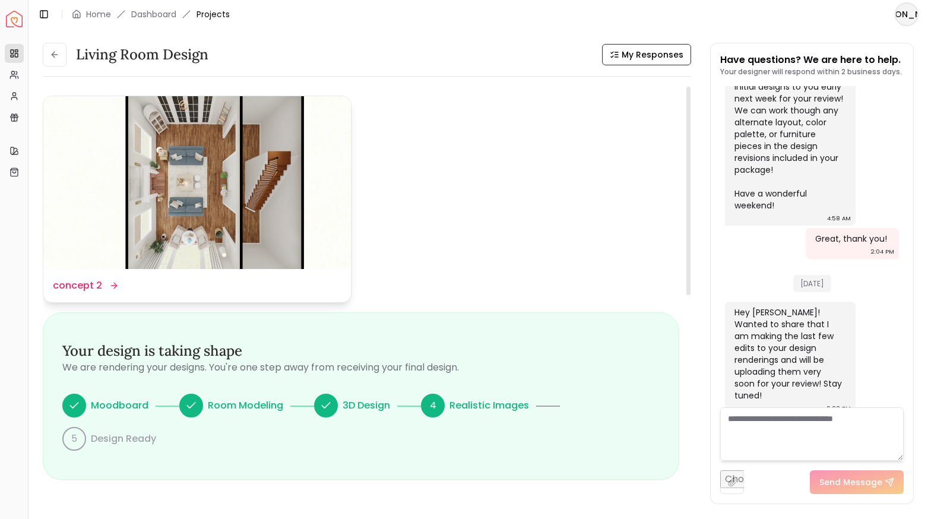
click at [90, 286] on dd "concept 2" at bounding box center [77, 285] width 49 height 14
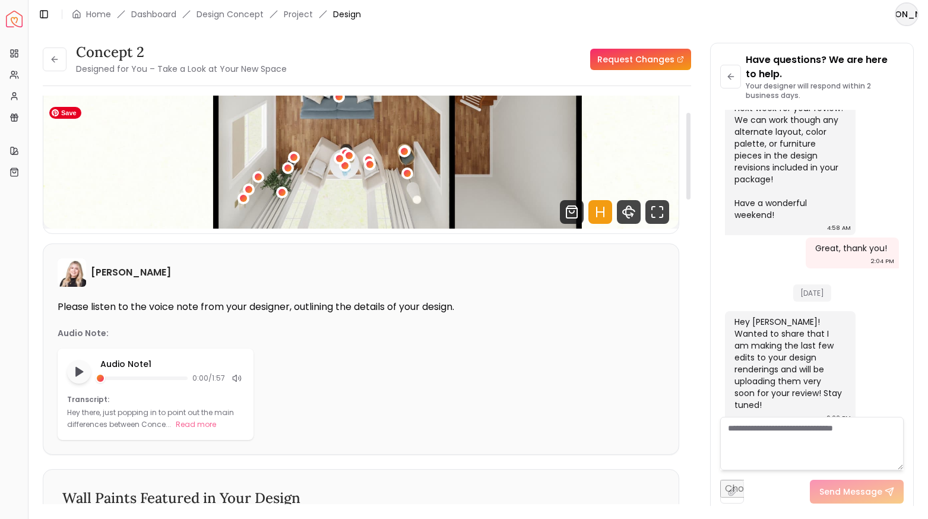
scroll to position [313, 0]
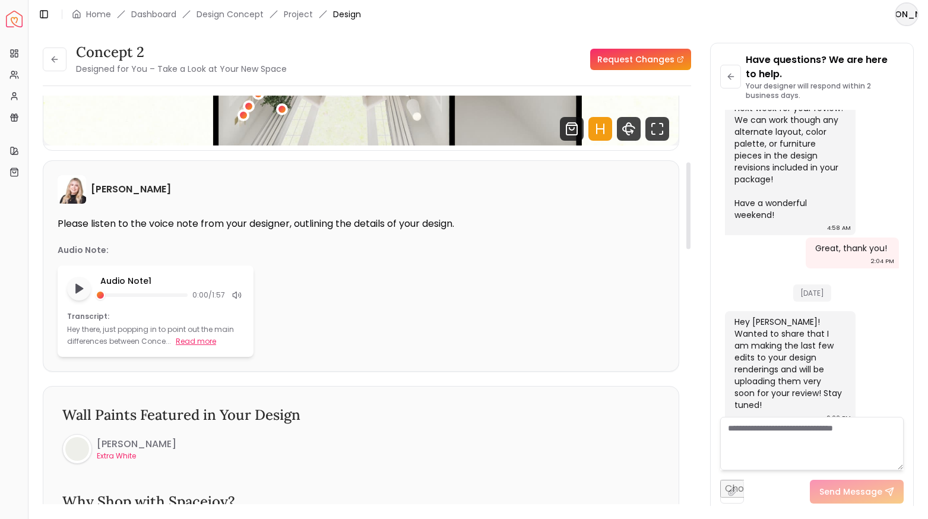
click at [194, 341] on button "Read more" at bounding box center [196, 341] width 40 height 12
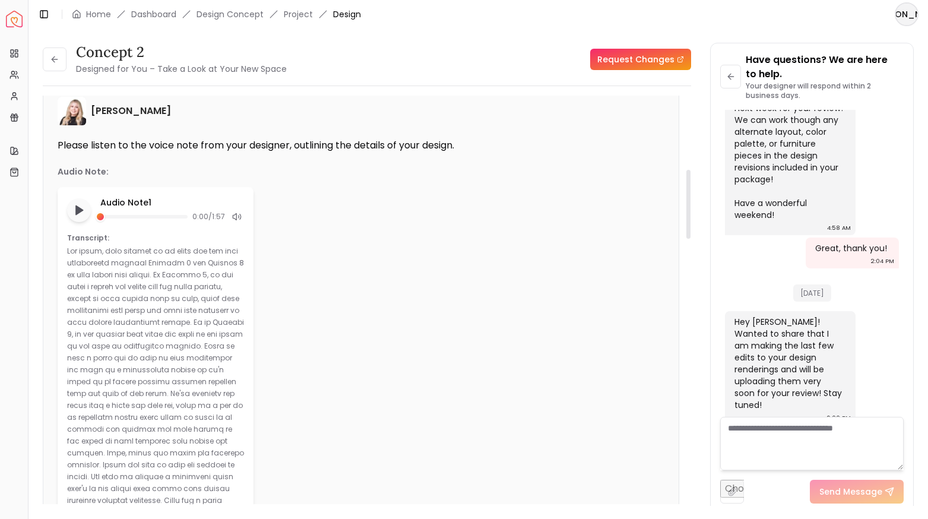
scroll to position [381, 0]
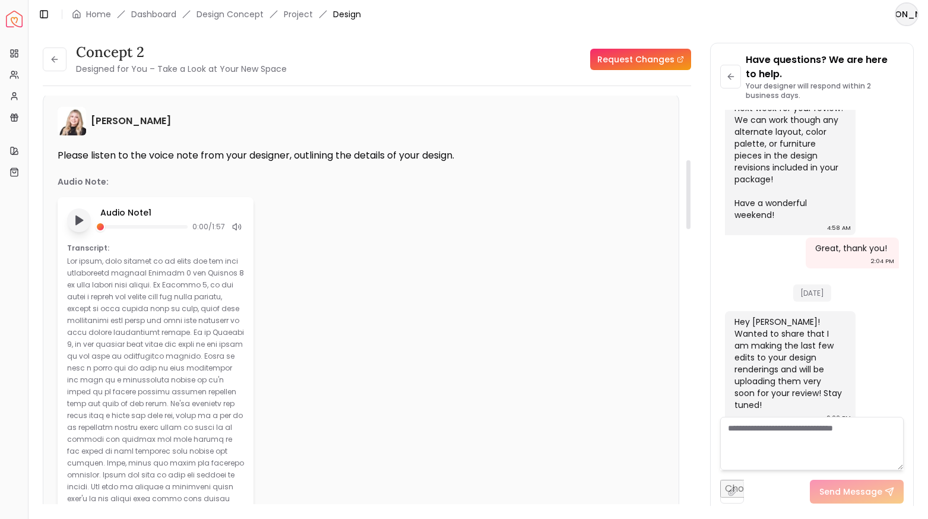
click at [77, 221] on polygon "Play audio note" at bounding box center [79, 219] width 7 height 9
click at [77, 221] on rect "Pause audio note" at bounding box center [77, 220] width 2 height 8
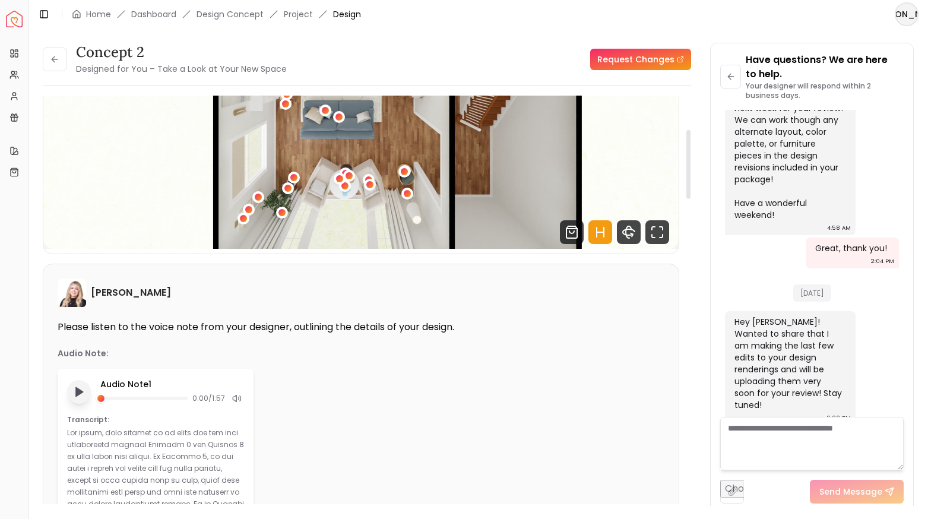
scroll to position [201, 0]
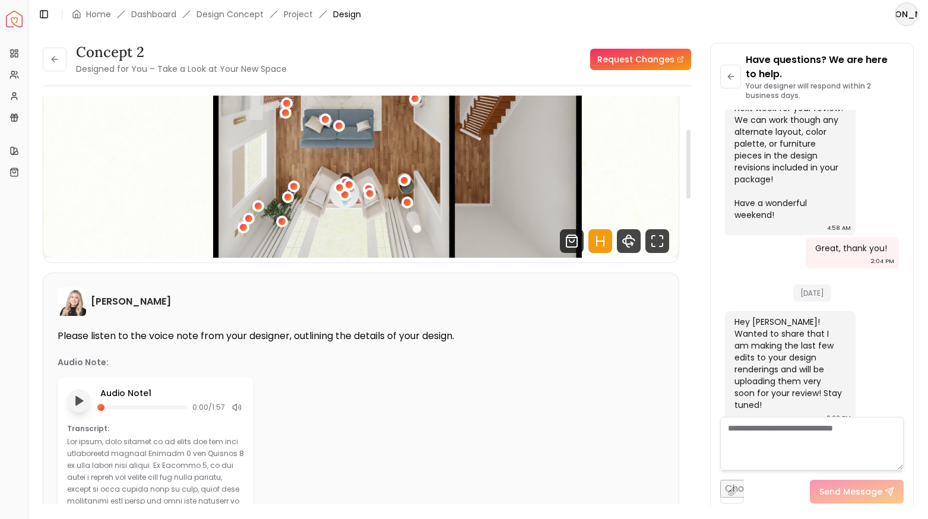
click at [80, 397] on icon "Play audio note" at bounding box center [79, 401] width 12 height 12
click at [78, 398] on rect "Pause audio note" at bounding box center [77, 401] width 2 height 8
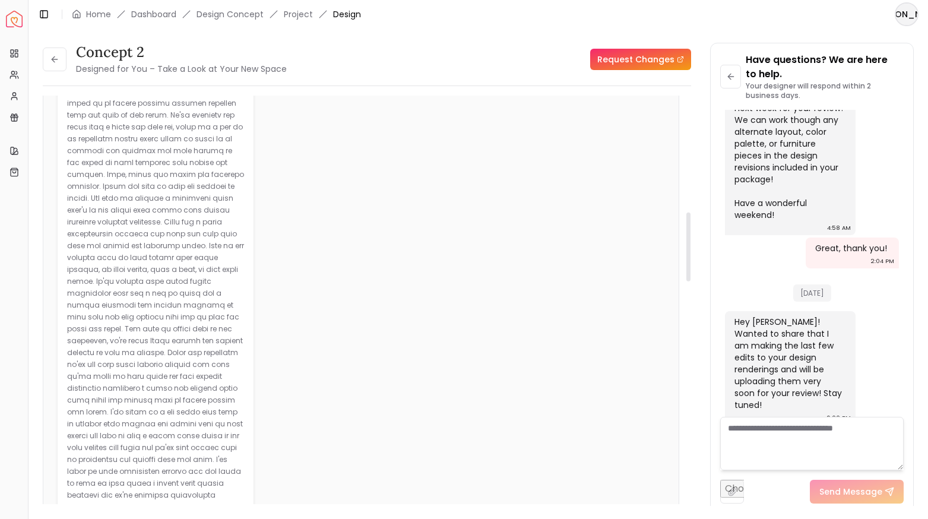
scroll to position [714, 0]
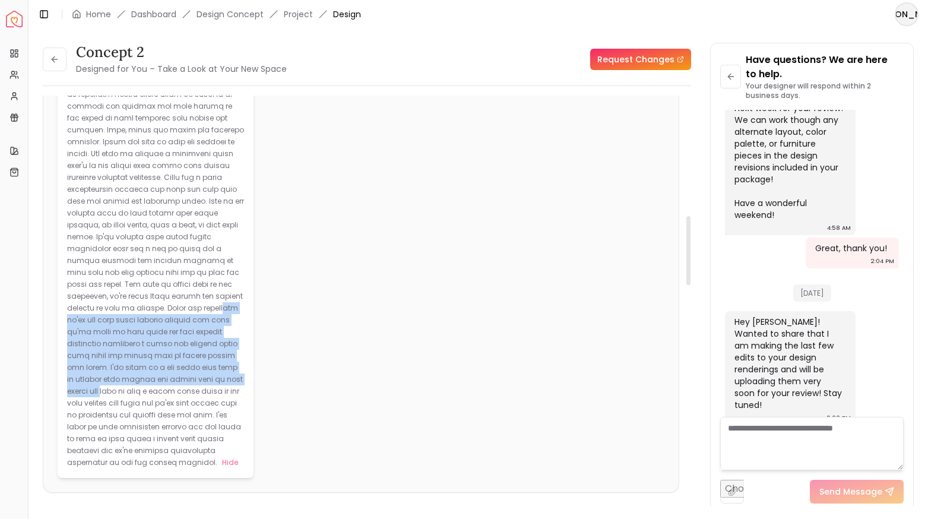
drag, startPoint x: 161, startPoint y: 297, endPoint x: 183, endPoint y: 363, distance: 69.5
click at [183, 363] on p at bounding box center [155, 195] width 177 height 544
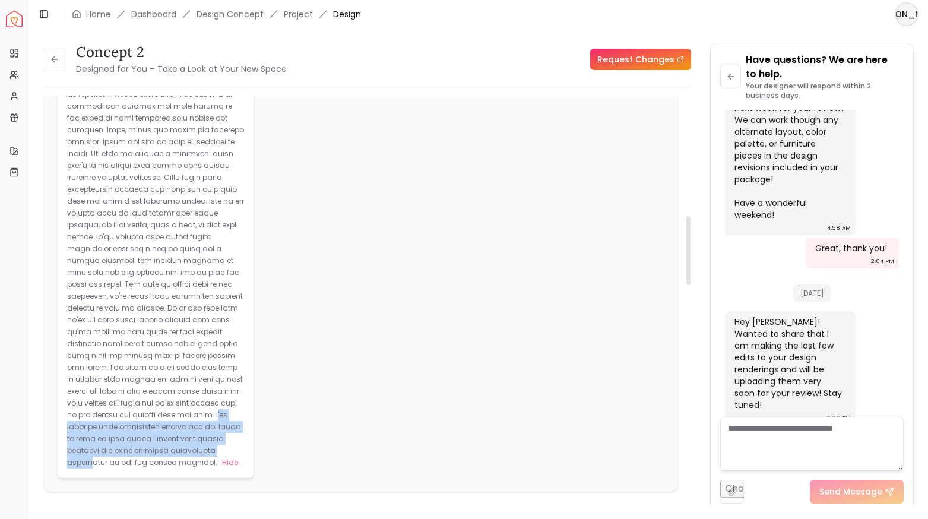
drag, startPoint x: 157, startPoint y: 400, endPoint x: 163, endPoint y: 433, distance: 33.9
click at [163, 433] on div "Hide" at bounding box center [155, 195] width 177 height 546
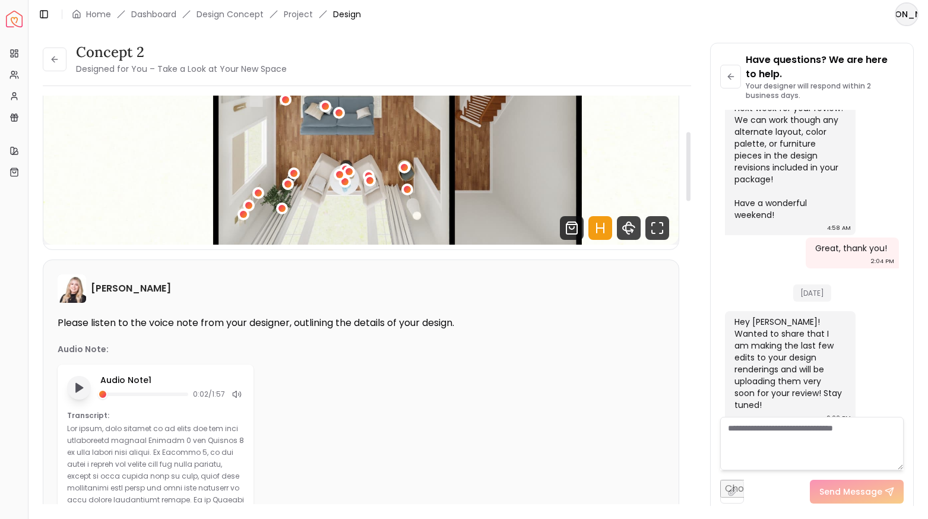
scroll to position [0, 0]
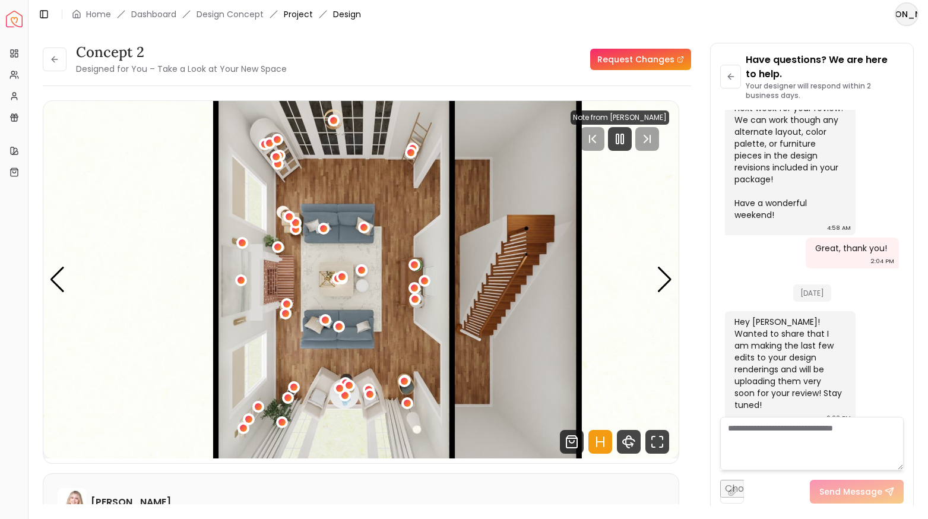
click at [291, 18] on link "Project" at bounding box center [298, 14] width 29 height 12
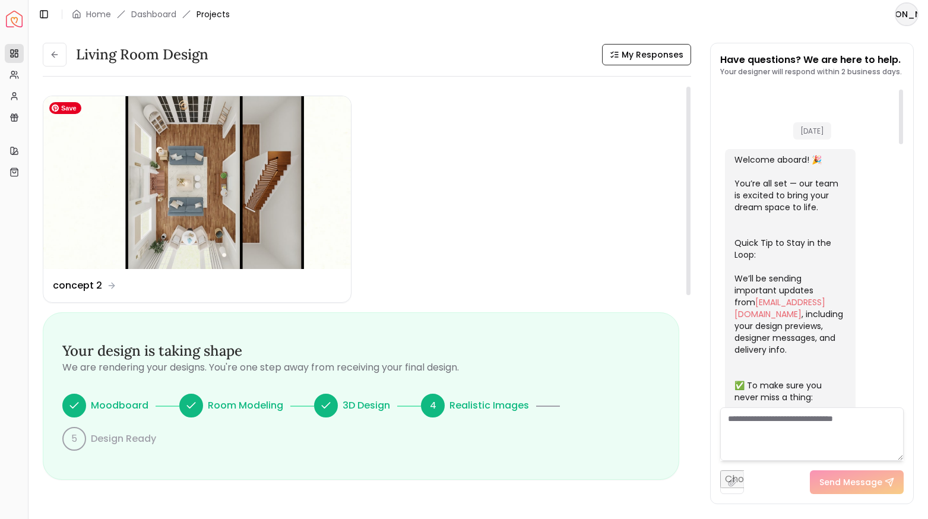
scroll to position [17, 0]
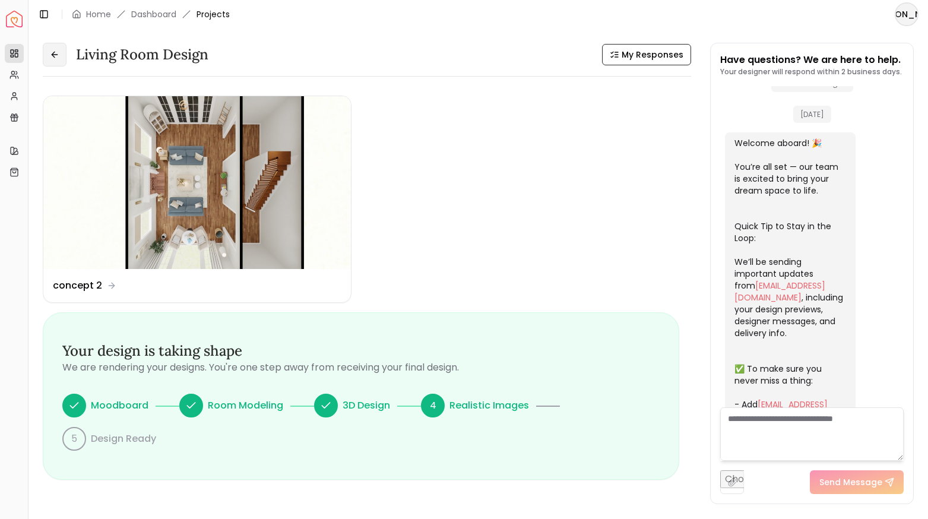
click at [53, 59] on button at bounding box center [55, 55] width 24 height 24
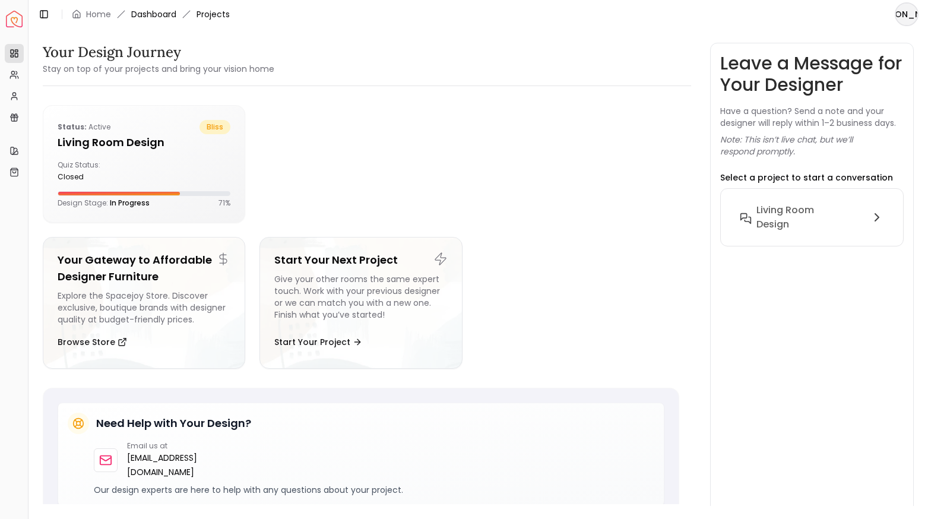
click at [154, 12] on link "Dashboard" at bounding box center [153, 14] width 45 height 12
click at [169, 114] on div "Status: active bliss Living Room design Quiz Status: closed Design Stage: In Pr…" at bounding box center [143, 164] width 201 height 116
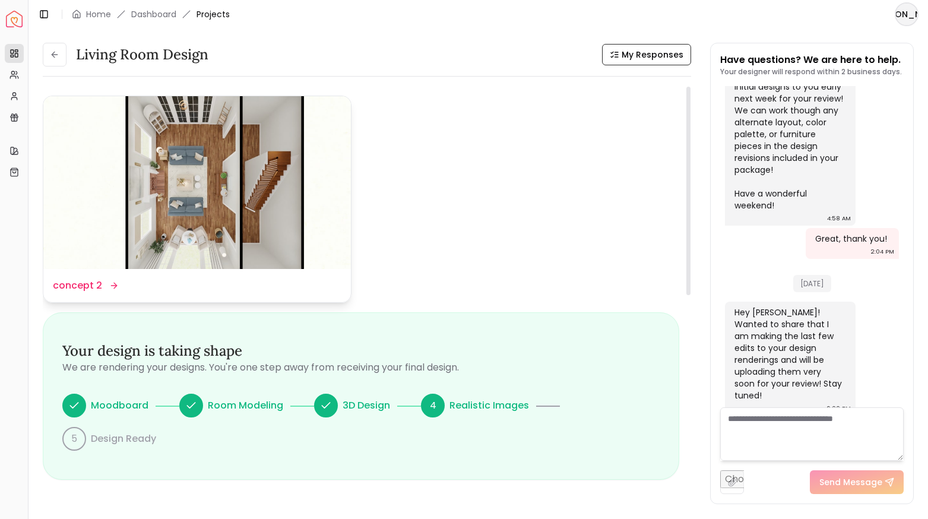
click at [93, 288] on dd "concept 2" at bounding box center [77, 285] width 49 height 14
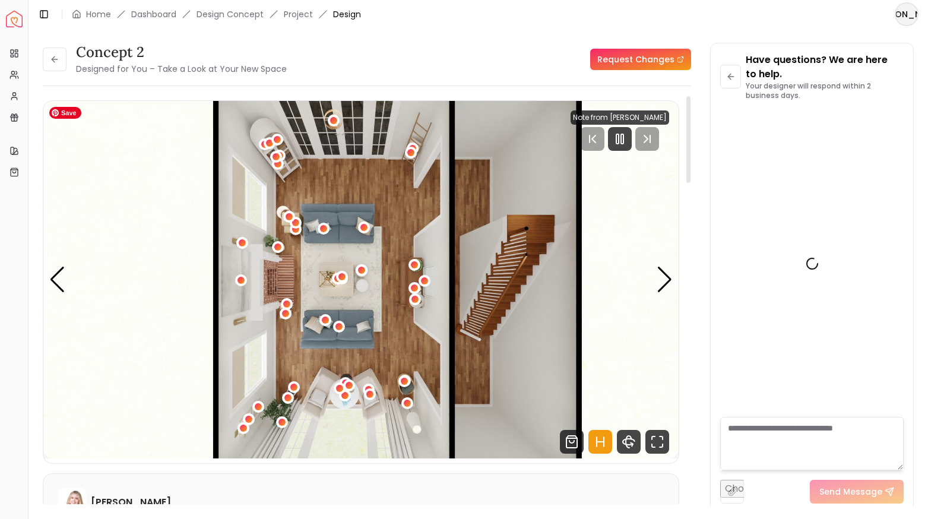
scroll to position [1559, 0]
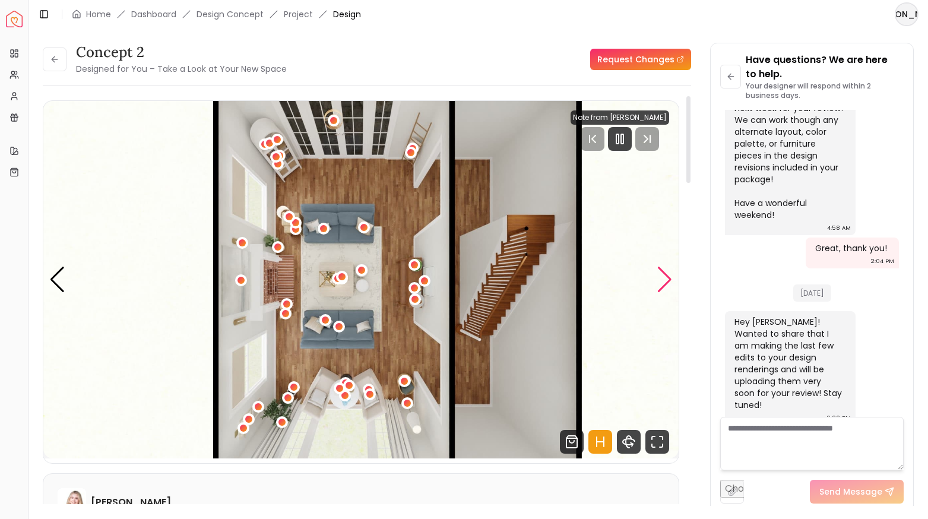
click at [671, 281] on div "Next slide" at bounding box center [665, 280] width 16 height 26
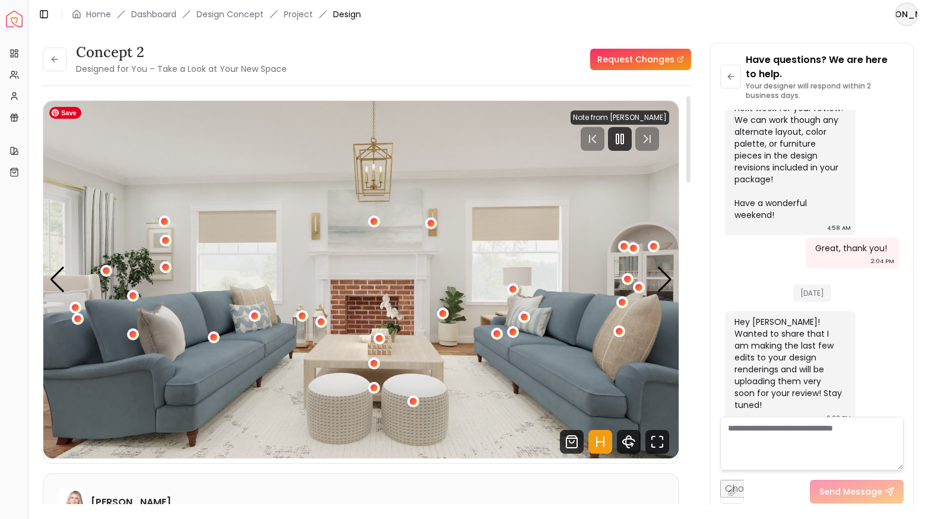
click at [490, 442] on img "2 / 5" at bounding box center [360, 279] width 635 height 357
click at [662, 275] on div "Next slide" at bounding box center [665, 280] width 16 height 26
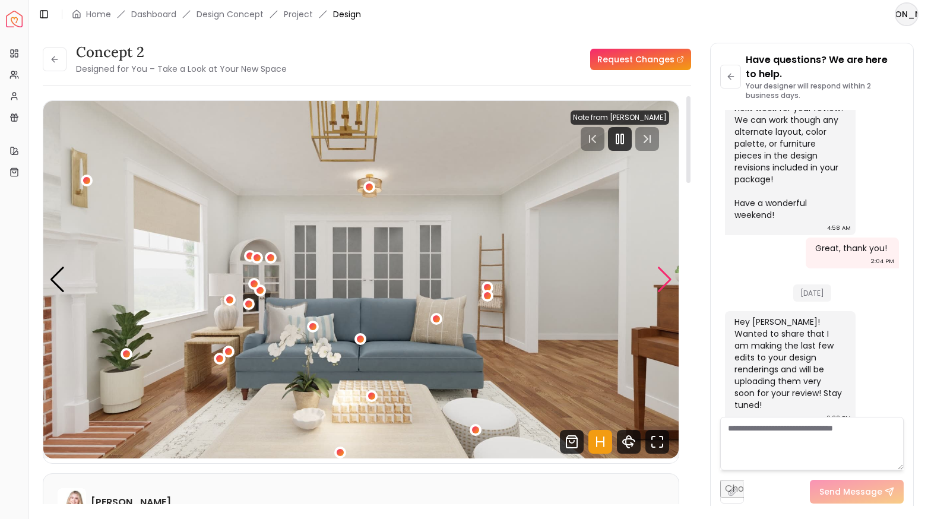
click at [662, 275] on div "Next slide" at bounding box center [665, 280] width 16 height 26
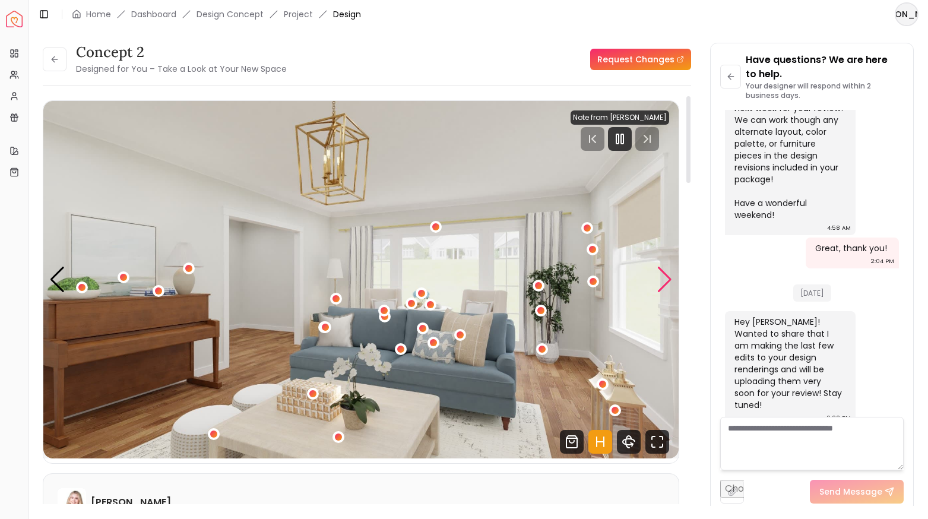
click at [662, 275] on div "Next slide" at bounding box center [665, 280] width 16 height 26
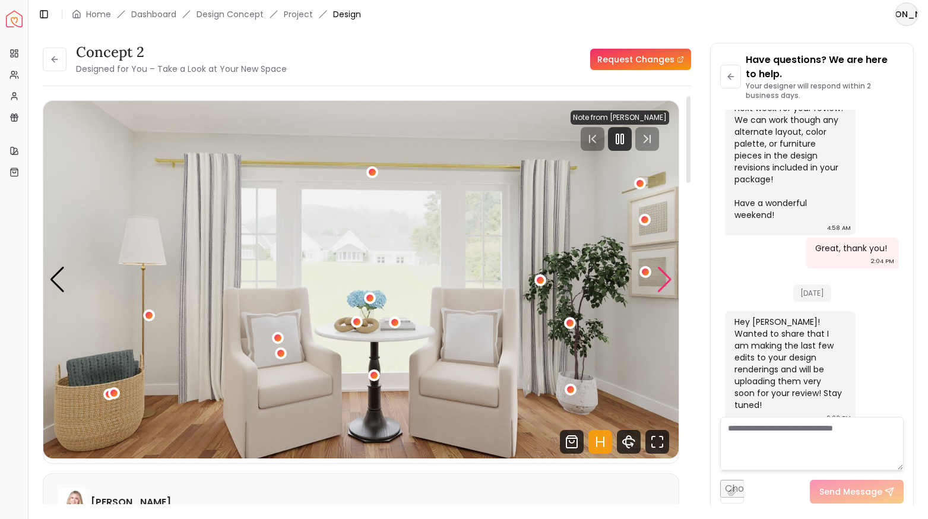
click at [662, 275] on div "Next slide" at bounding box center [665, 280] width 16 height 26
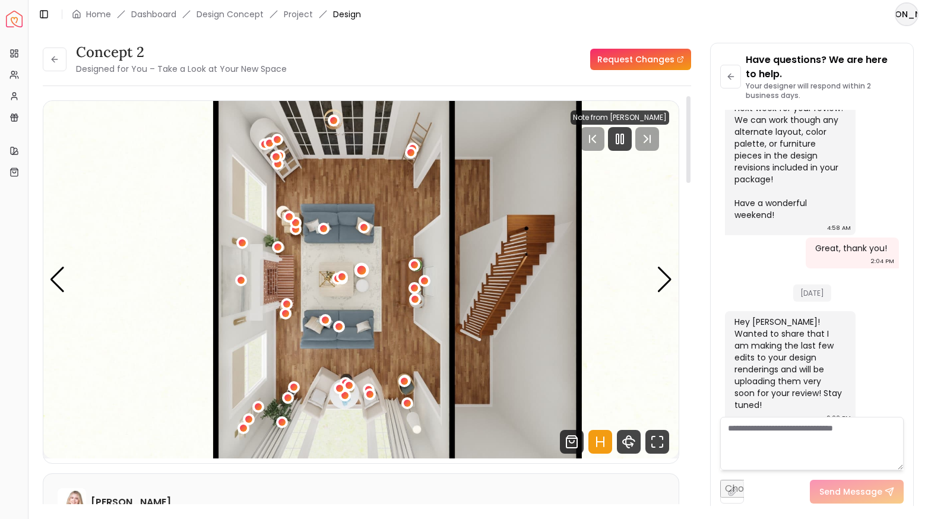
click at [360, 269] on div "1 / 5" at bounding box center [361, 269] width 9 height 9
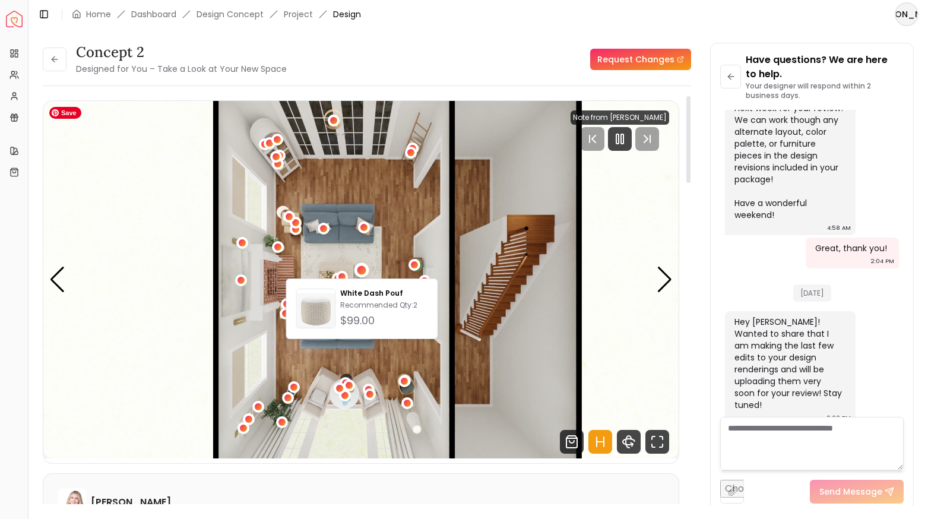
click at [371, 241] on img "1 / 5" at bounding box center [360, 279] width 635 height 357
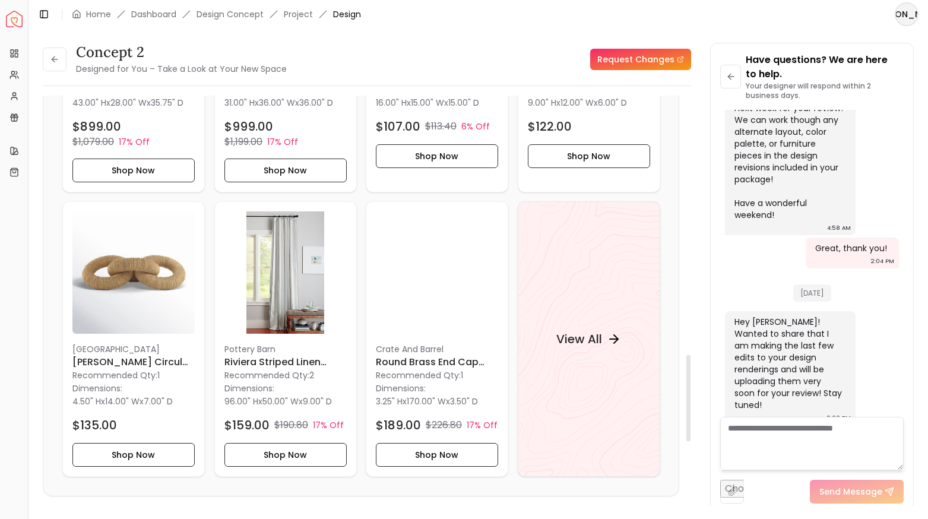
scroll to position [1067, 0]
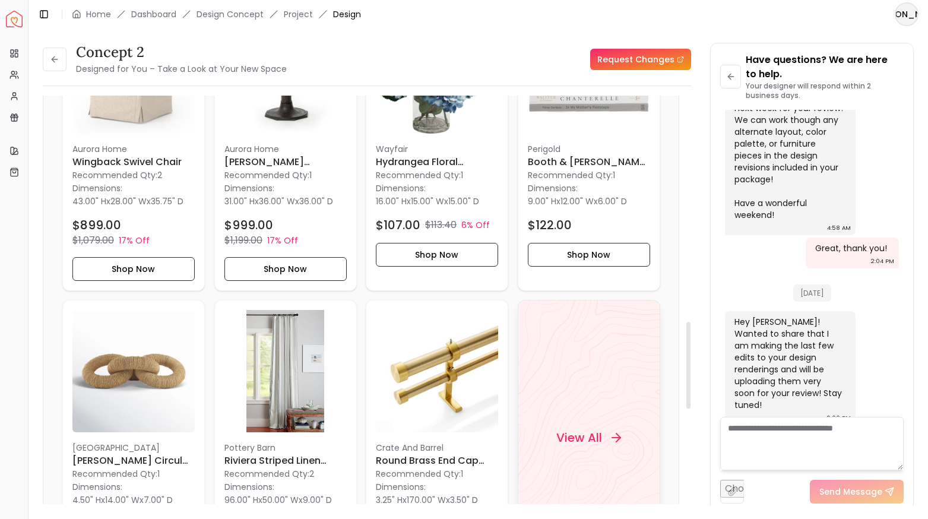
click at [597, 443] on h4 "View All" at bounding box center [579, 437] width 46 height 17
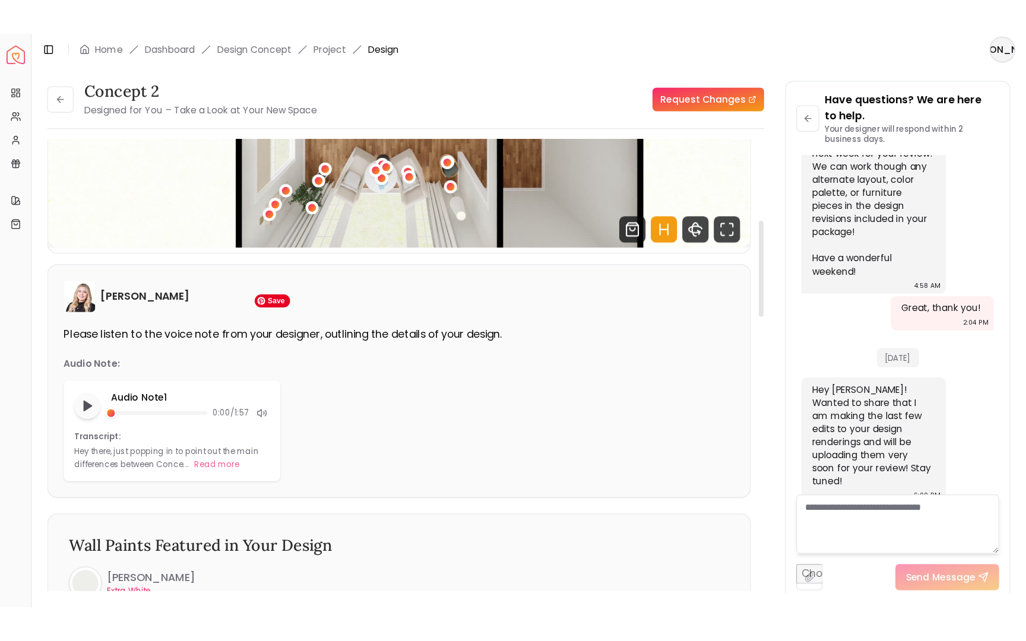
scroll to position [0, 0]
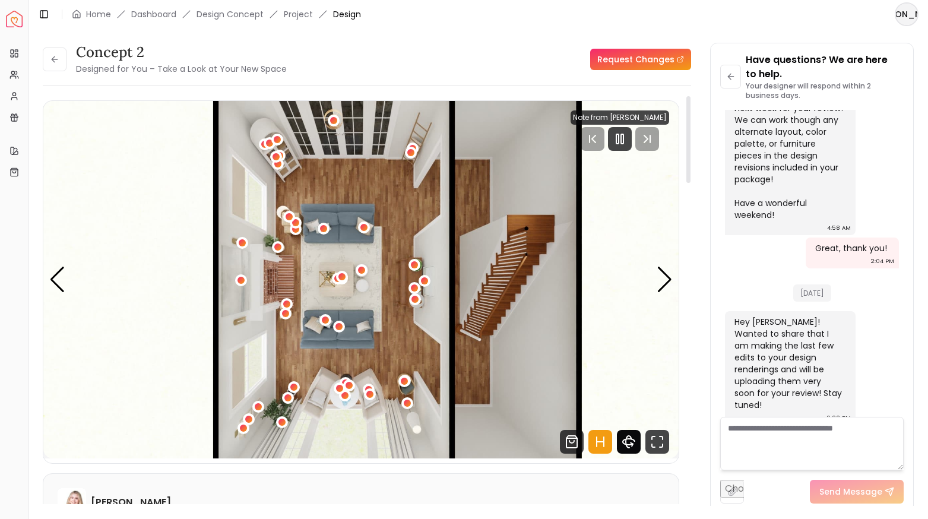
click at [629, 439] on icon "360 View" at bounding box center [629, 442] width 12 height 6
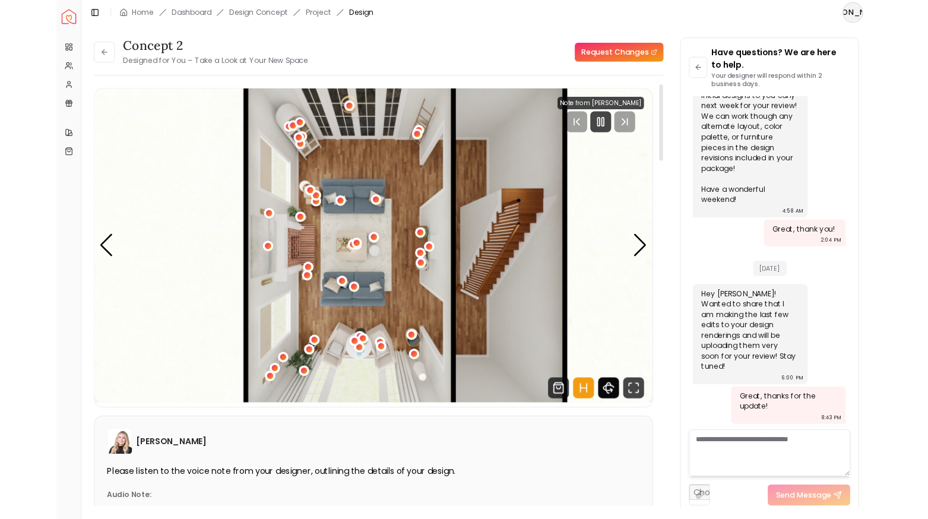
scroll to position [1235, 0]
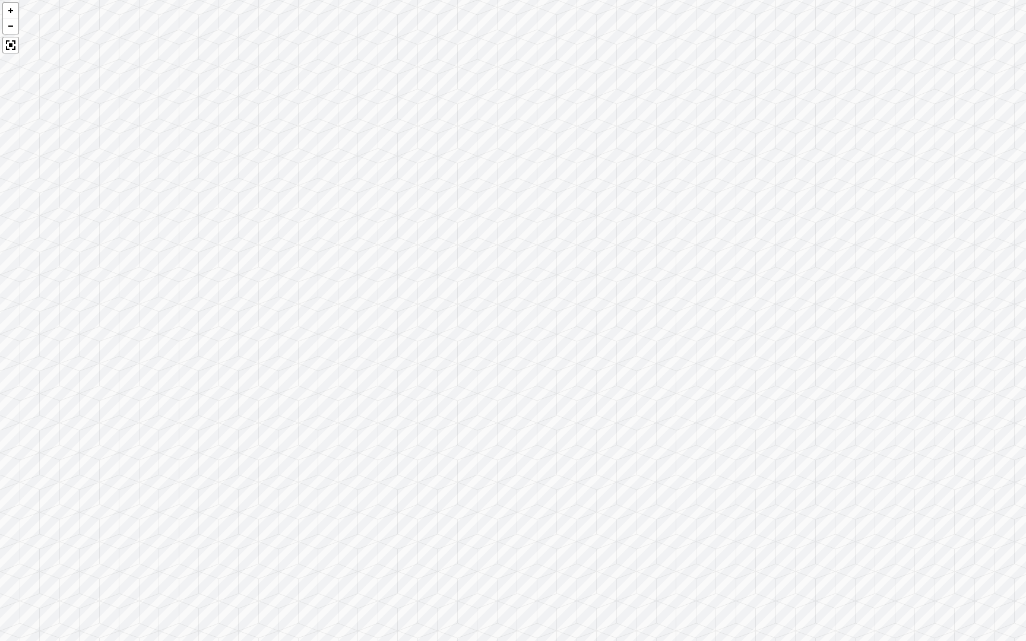
drag, startPoint x: 611, startPoint y: 458, endPoint x: 637, endPoint y: 319, distance: 141.8
click at [637, 319] on div at bounding box center [513, 320] width 1026 height 641
drag, startPoint x: 708, startPoint y: 307, endPoint x: 867, endPoint y: 251, distance: 168.4
click at [867, 251] on div at bounding box center [513, 320] width 1026 height 641
drag, startPoint x: 622, startPoint y: 288, endPoint x: 776, endPoint y: 305, distance: 154.7
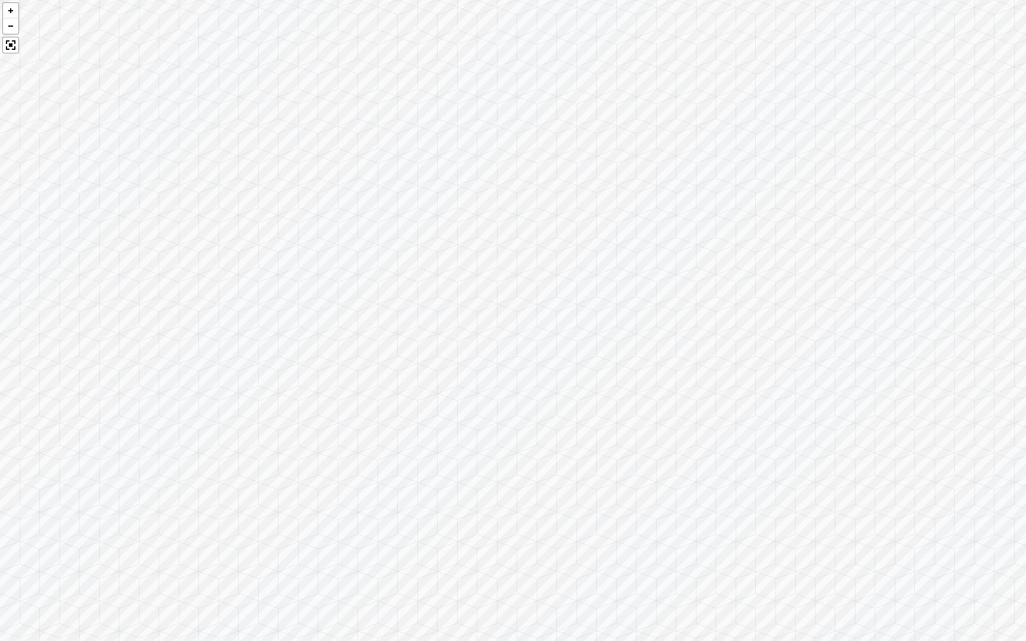
click at [776, 305] on div at bounding box center [513, 320] width 1026 height 641
drag, startPoint x: 496, startPoint y: 274, endPoint x: 754, endPoint y: 297, distance: 258.7
click at [753, 297] on div at bounding box center [513, 320] width 1026 height 641
drag, startPoint x: 492, startPoint y: 324, endPoint x: 756, endPoint y: 240, distance: 276.5
click at [756, 240] on div at bounding box center [513, 320] width 1026 height 641
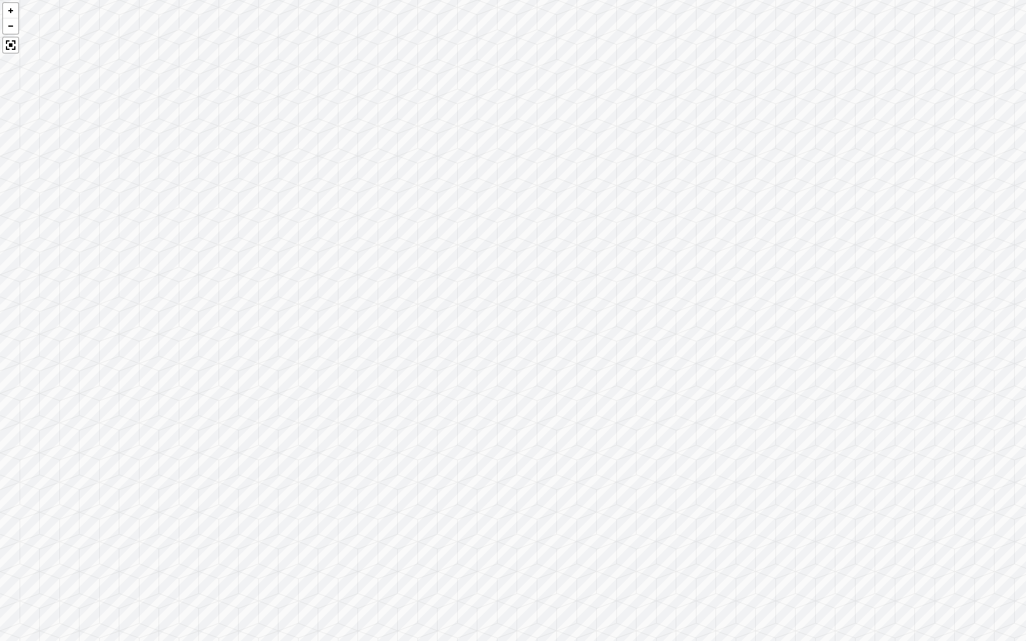
drag, startPoint x: 392, startPoint y: 341, endPoint x: 755, endPoint y: 255, distance: 373.2
click at [752, 254] on div at bounding box center [513, 320] width 1026 height 641
drag, startPoint x: 391, startPoint y: 284, endPoint x: 733, endPoint y: 350, distance: 347.5
click at [725, 345] on div at bounding box center [513, 320] width 1026 height 641
drag, startPoint x: 481, startPoint y: 325, endPoint x: 789, endPoint y: 401, distance: 316.6
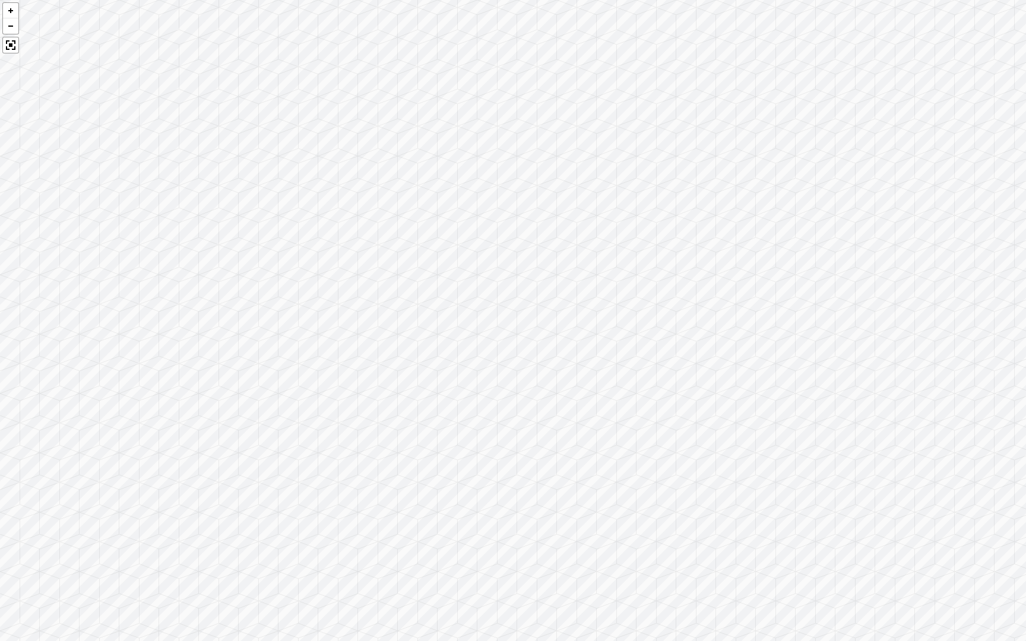
click at [785, 397] on div at bounding box center [513, 320] width 1026 height 641
drag, startPoint x: 513, startPoint y: 386, endPoint x: 822, endPoint y: 400, distance: 309.0
click at [811, 395] on div at bounding box center [513, 320] width 1026 height 641
drag, startPoint x: 552, startPoint y: 414, endPoint x: 643, endPoint y: 500, distance: 125.6
click at [643, 500] on div at bounding box center [513, 320] width 1026 height 641
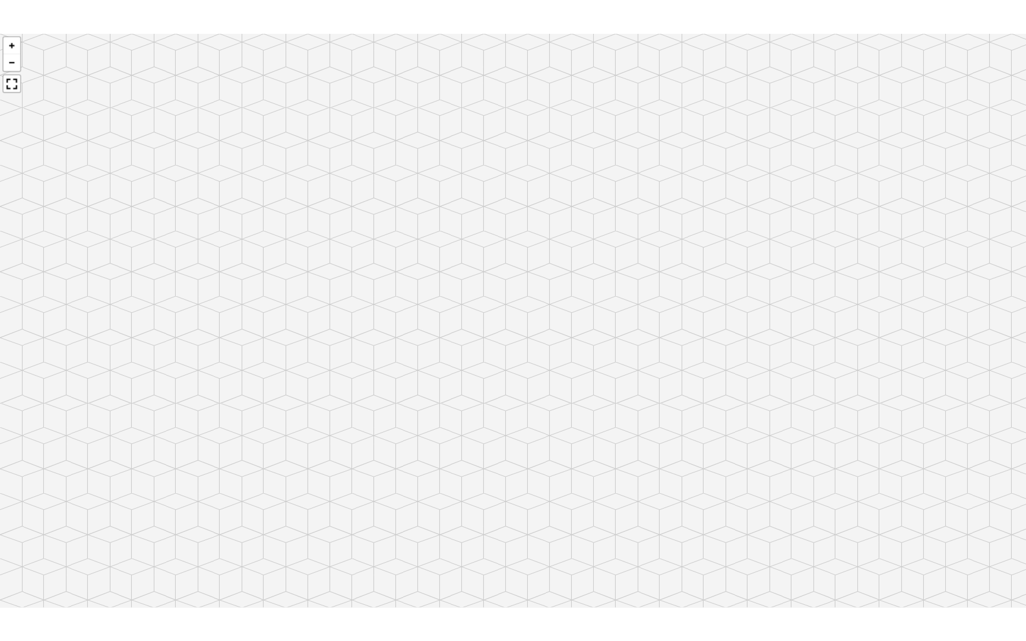
scroll to position [1559, 0]
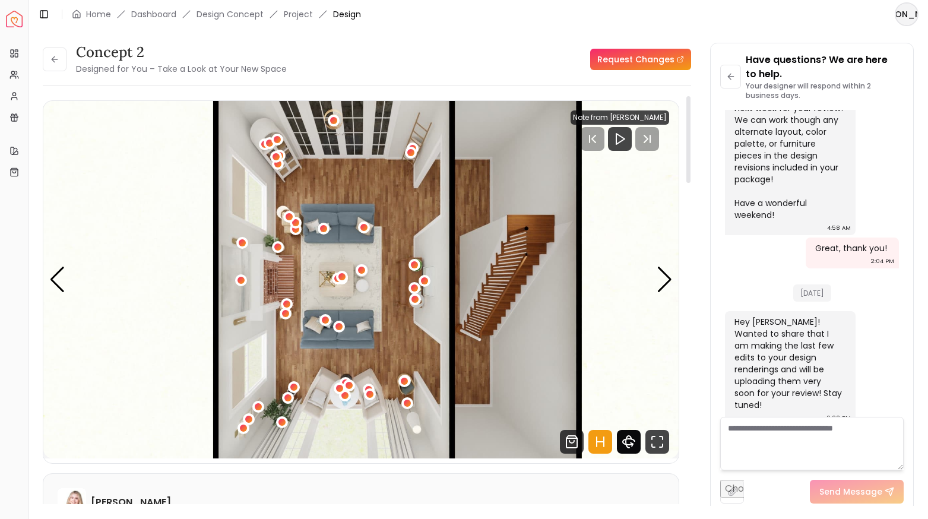
click at [633, 448] on icon "360 View" at bounding box center [629, 442] width 24 height 24
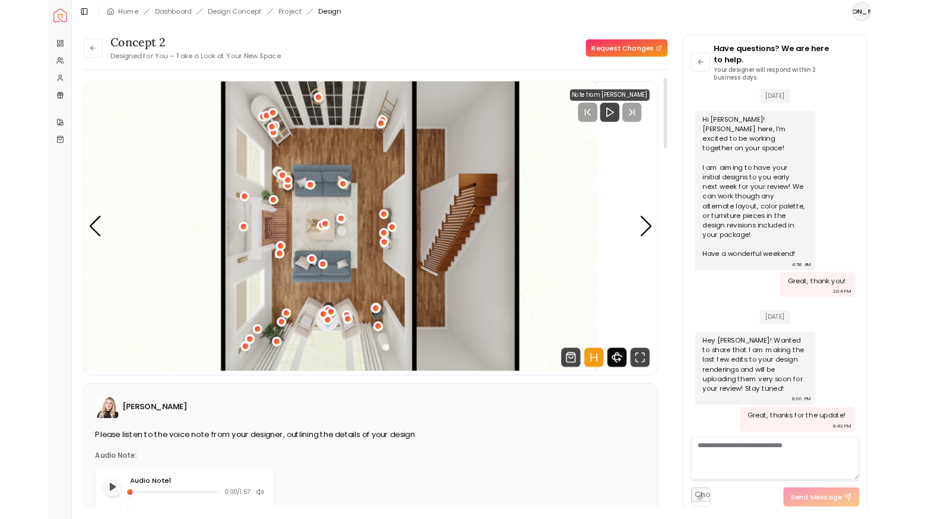
scroll to position [1235, 0]
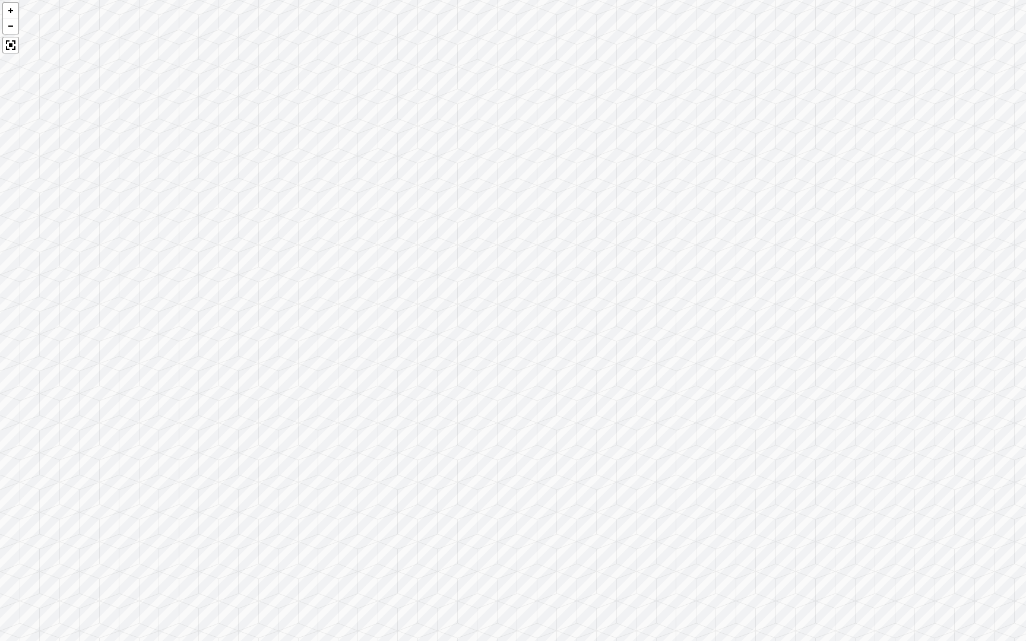
drag, startPoint x: 566, startPoint y: 449, endPoint x: 207, endPoint y: 267, distance: 402.5
click at [207, 267] on div at bounding box center [513, 320] width 1026 height 641
drag, startPoint x: 650, startPoint y: 315, endPoint x: 230, endPoint y: 389, distance: 426.2
click at [230, 389] on div at bounding box center [513, 320] width 1026 height 641
drag, startPoint x: 445, startPoint y: 391, endPoint x: 212, endPoint y: 393, distance: 232.7
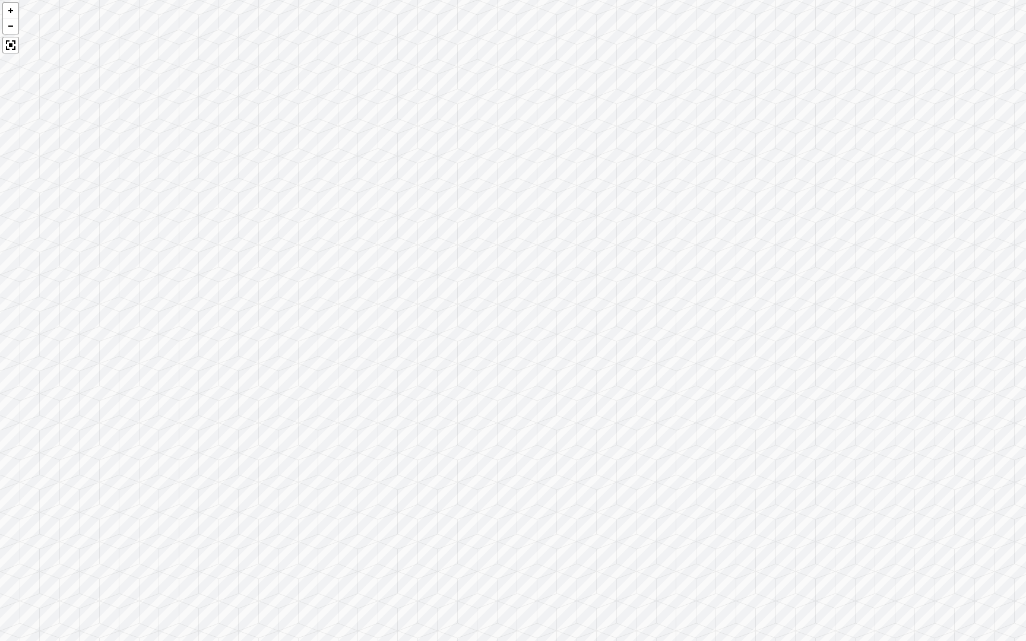
click at [212, 393] on div at bounding box center [513, 320] width 1026 height 641
drag, startPoint x: 382, startPoint y: 421, endPoint x: 174, endPoint y: 414, distance: 208.5
click at [174, 414] on div at bounding box center [513, 320] width 1026 height 641
drag, startPoint x: 338, startPoint y: 327, endPoint x: 62, endPoint y: 267, distance: 281.9
click at [62, 267] on div at bounding box center [513, 320] width 1026 height 641
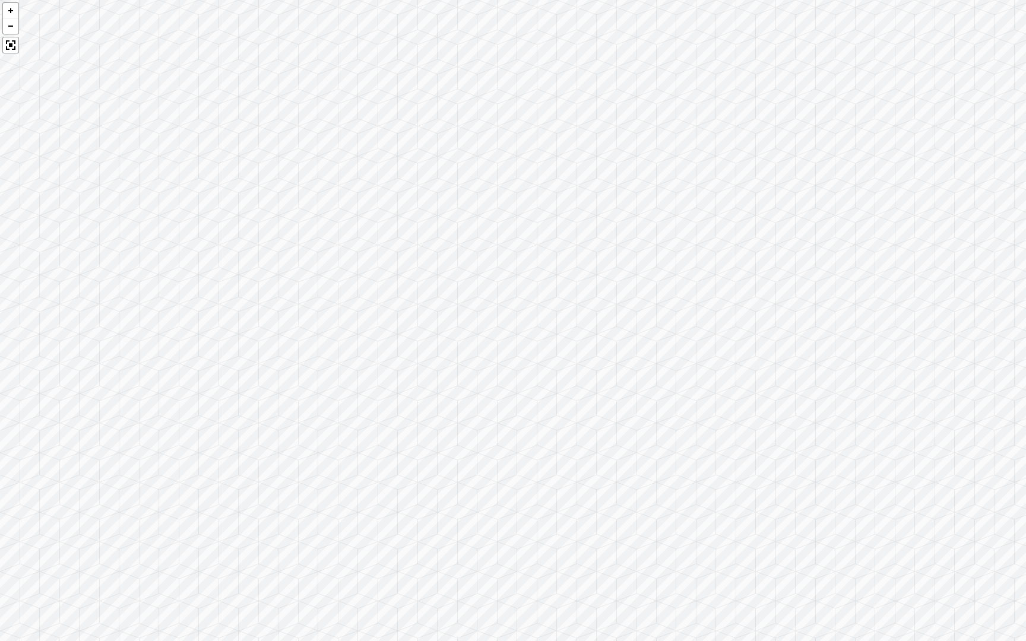
drag, startPoint x: 399, startPoint y: 471, endPoint x: 476, endPoint y: 522, distance: 92.2
click at [476, 518] on div at bounding box center [513, 320] width 1026 height 641
drag, startPoint x: 294, startPoint y: 487, endPoint x: 537, endPoint y: 502, distance: 243.8
click at [534, 501] on div at bounding box center [513, 320] width 1026 height 641
drag, startPoint x: 385, startPoint y: 478, endPoint x: 629, endPoint y: 490, distance: 243.6
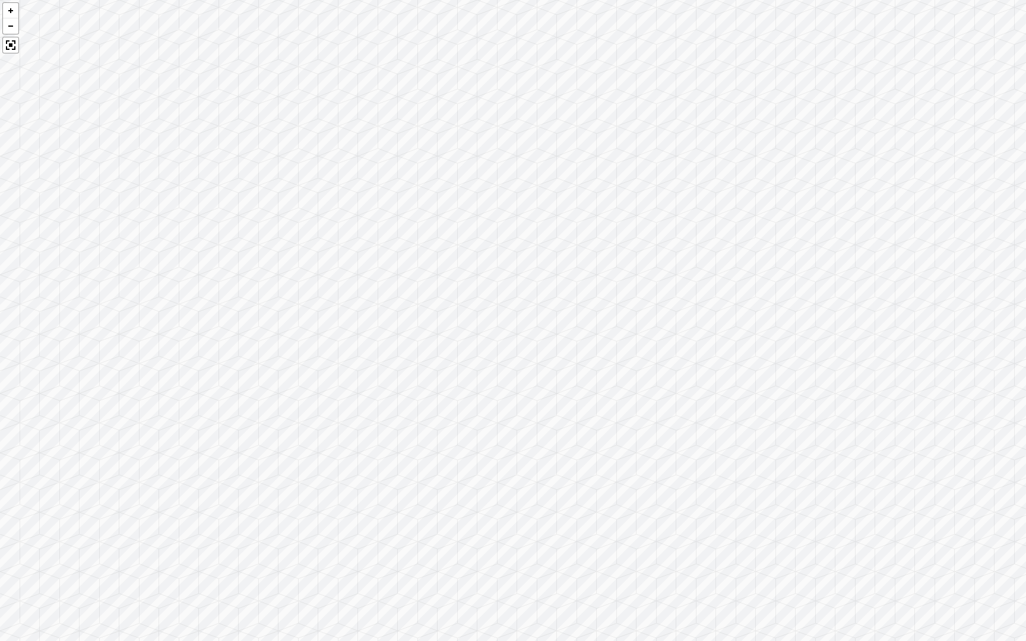
click at [629, 490] on div at bounding box center [513, 320] width 1026 height 641
drag, startPoint x: 418, startPoint y: 451, endPoint x: 600, endPoint y: 395, distance: 190.6
click at [600, 395] on div at bounding box center [513, 320] width 1026 height 641
drag, startPoint x: 415, startPoint y: 361, endPoint x: 664, endPoint y: 339, distance: 250.3
click at [661, 341] on div at bounding box center [513, 320] width 1026 height 641
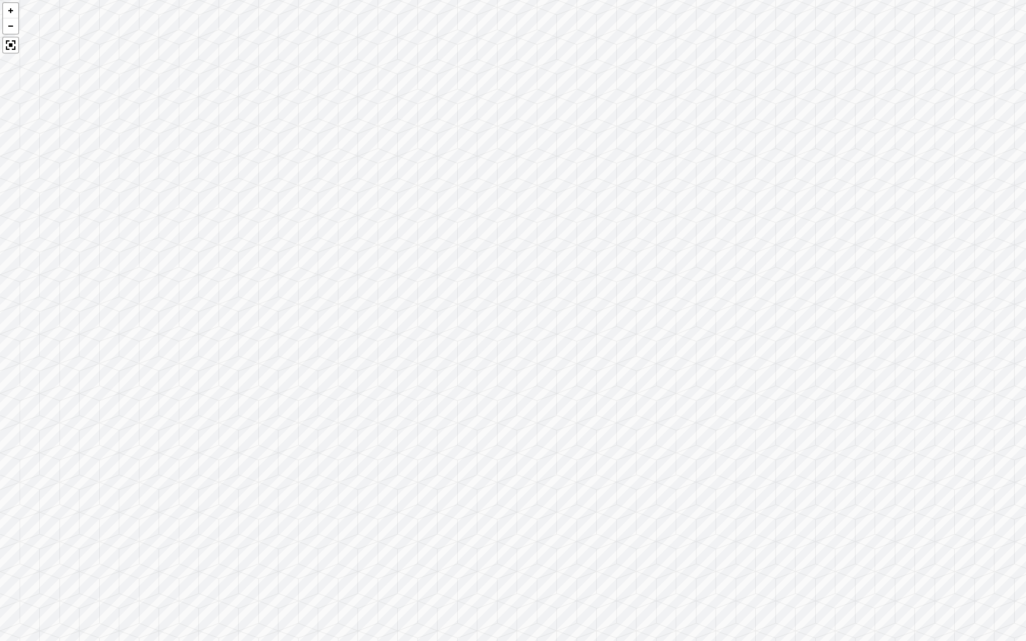
drag, startPoint x: 694, startPoint y: 281, endPoint x: 582, endPoint y: 141, distance: 179.1
click at [582, 141] on div at bounding box center [513, 320] width 1026 height 641
drag, startPoint x: 601, startPoint y: 423, endPoint x: 289, endPoint y: 174, distance: 399.6
click at [289, 174] on div at bounding box center [513, 320] width 1026 height 641
drag, startPoint x: 578, startPoint y: 252, endPoint x: 248, endPoint y: 341, distance: 342.0
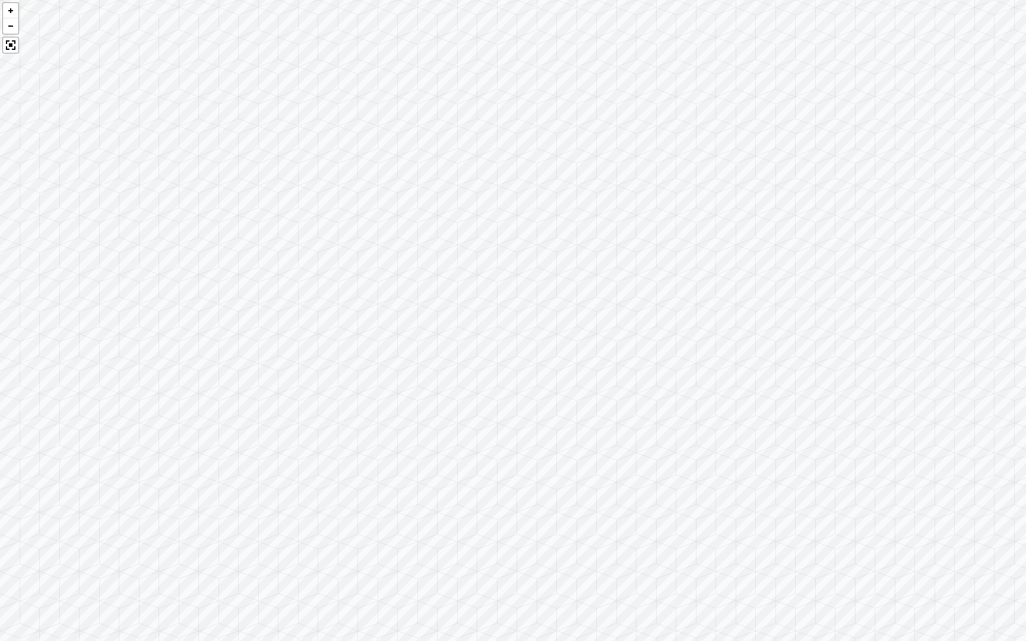
click at [248, 341] on div at bounding box center [513, 320] width 1026 height 641
drag, startPoint x: 430, startPoint y: 334, endPoint x: 430, endPoint y: 161, distance: 172.7
click at [430, 161] on div at bounding box center [513, 320] width 1026 height 641
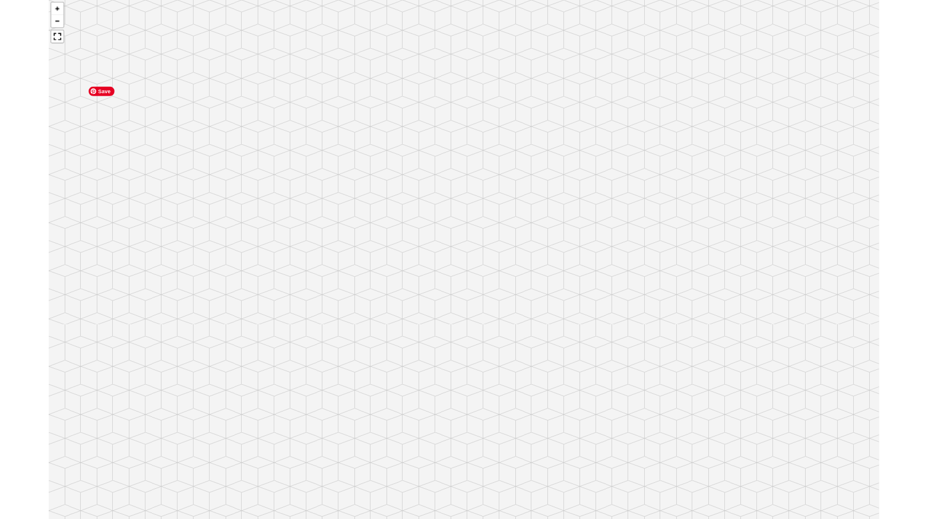
scroll to position [1559, 0]
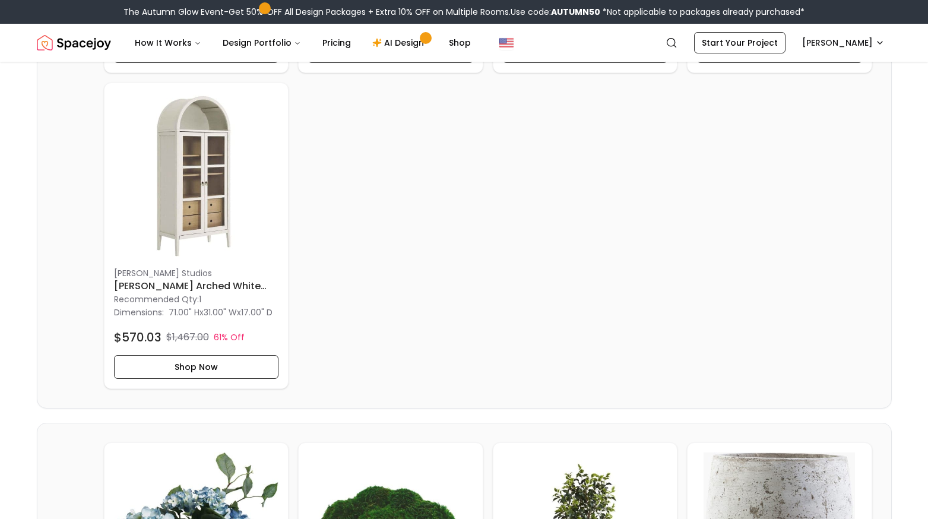
scroll to position [896, 0]
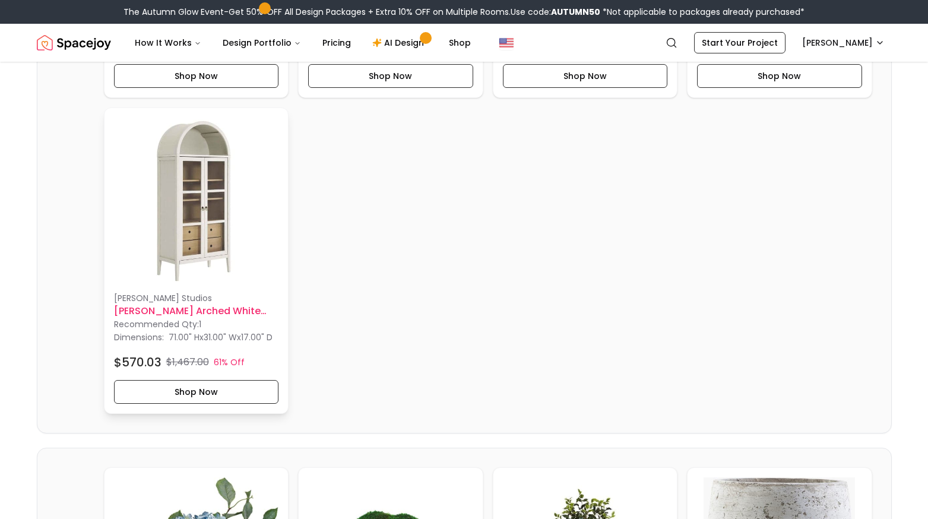
click at [210, 318] on h6 "[PERSON_NAME] Arched White Cabinet" at bounding box center [196, 311] width 165 height 14
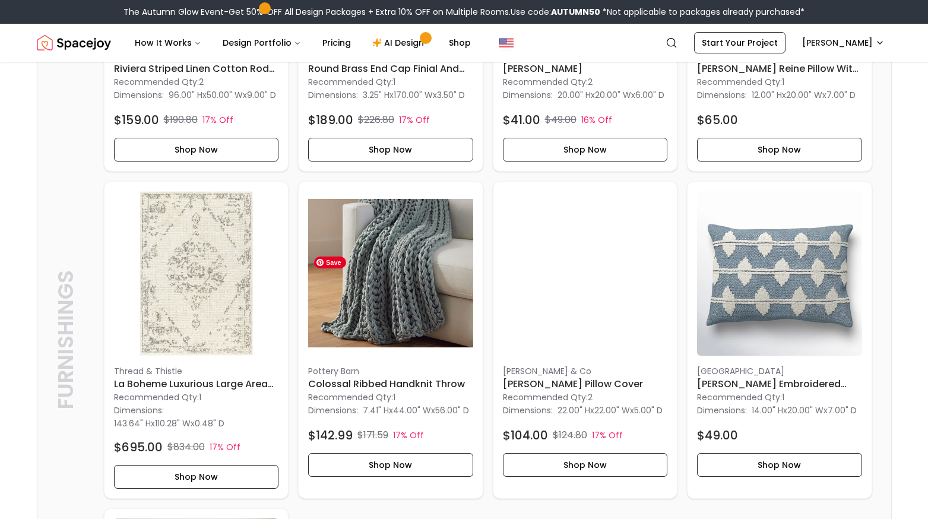
scroll to position [3982, 0]
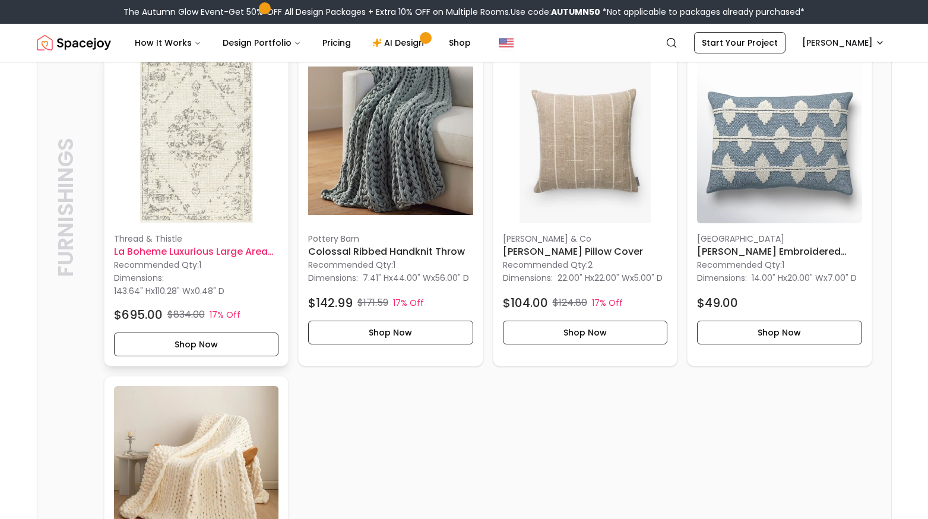
click at [199, 259] on h6 "La Boheme Luxurious Large Area Rug 9'2" x 12'" at bounding box center [196, 252] width 165 height 14
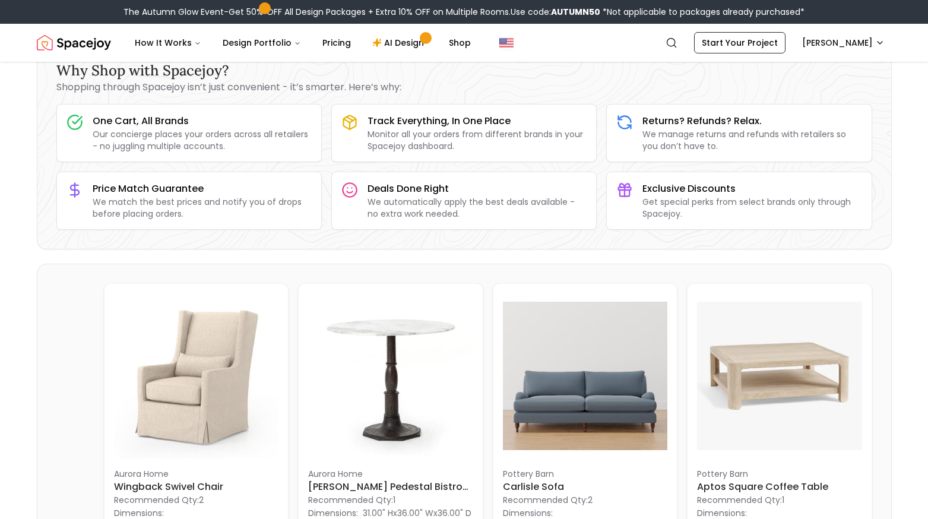
scroll to position [0, 0]
